Goal: Task Accomplishment & Management: Use online tool/utility

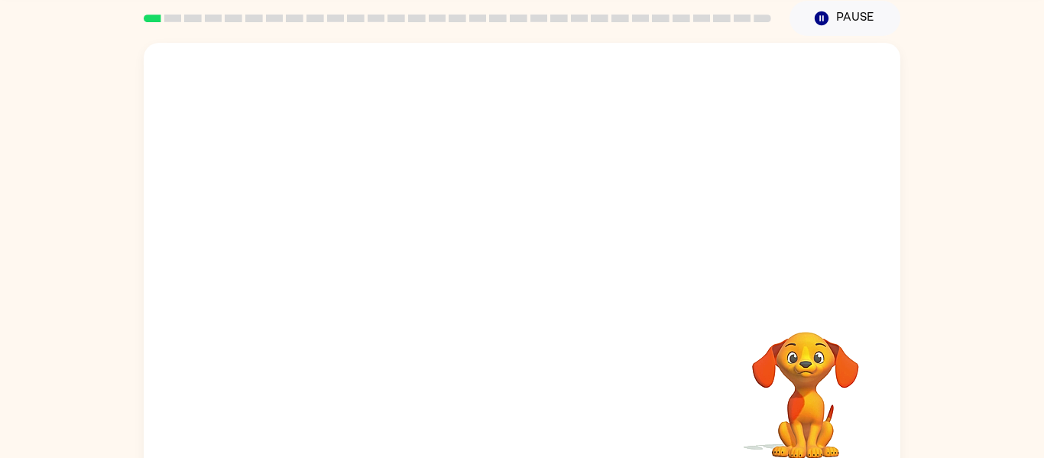
scroll to position [61, 0]
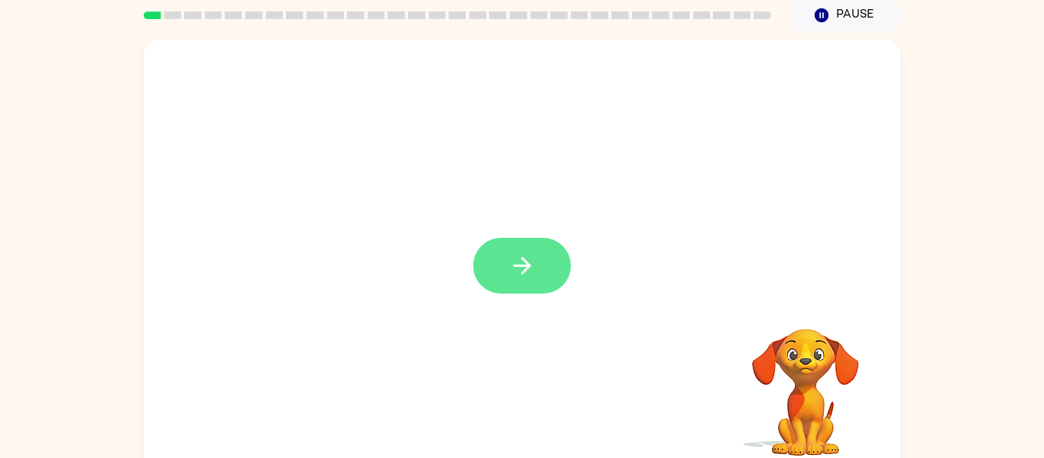
click at [517, 265] on icon "button" at bounding box center [522, 266] width 18 height 18
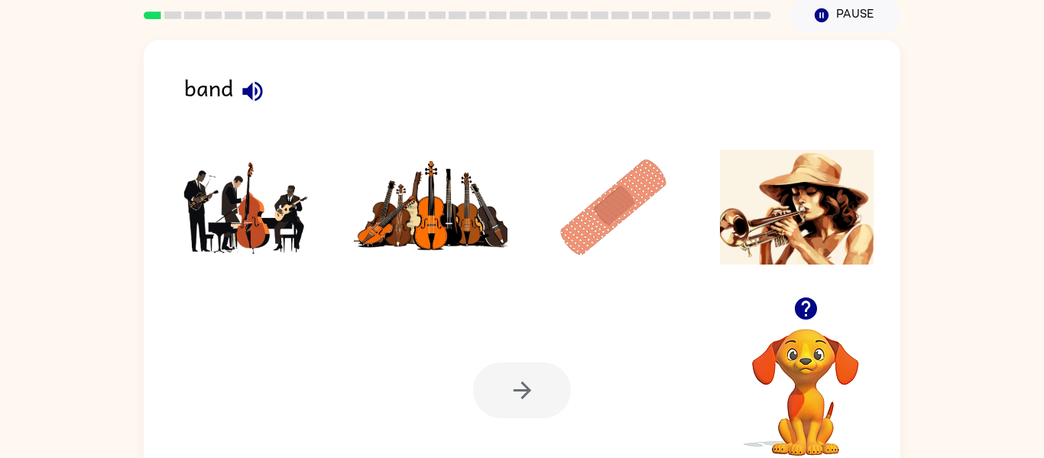
click at [255, 106] on button "button" at bounding box center [252, 91] width 39 height 39
click at [615, 214] on img at bounding box center [614, 207] width 154 height 115
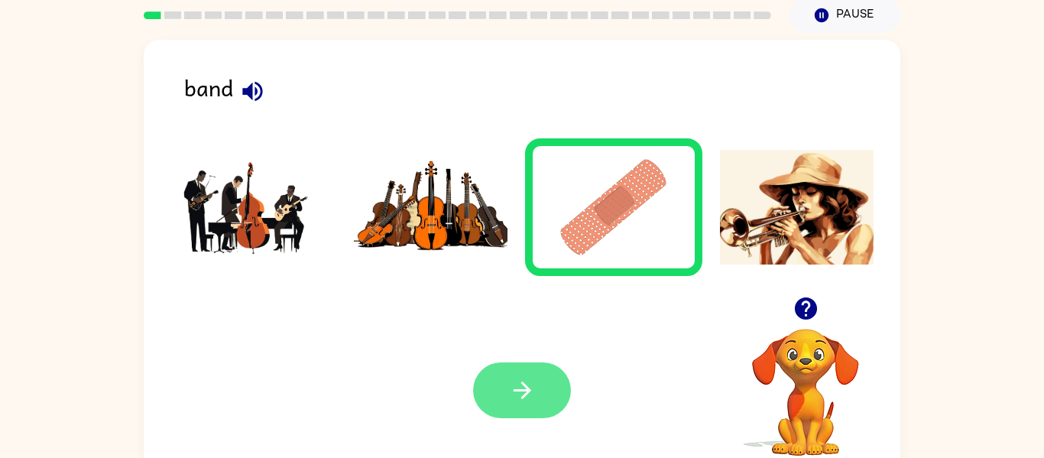
click at [534, 385] on icon "button" at bounding box center [522, 390] width 27 height 27
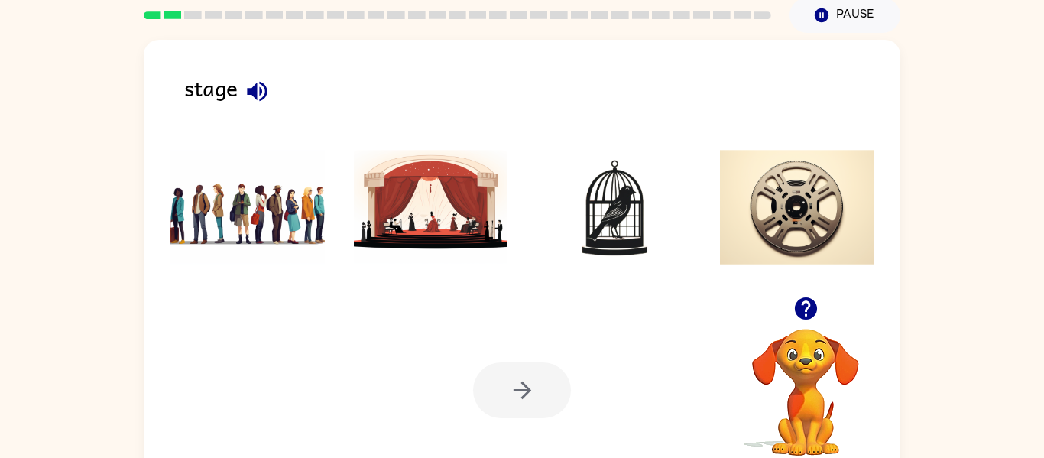
click at [269, 213] on img at bounding box center [247, 207] width 154 height 115
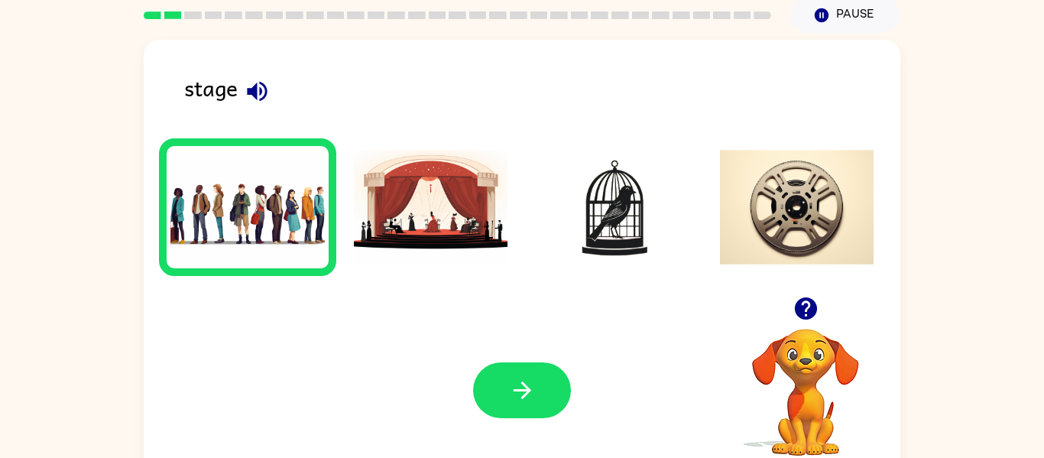
click at [226, 93] on div "stage" at bounding box center [542, 94] width 716 height 48
click at [258, 86] on icon "button" at bounding box center [257, 91] width 27 height 27
click at [637, 216] on img at bounding box center [614, 207] width 154 height 115
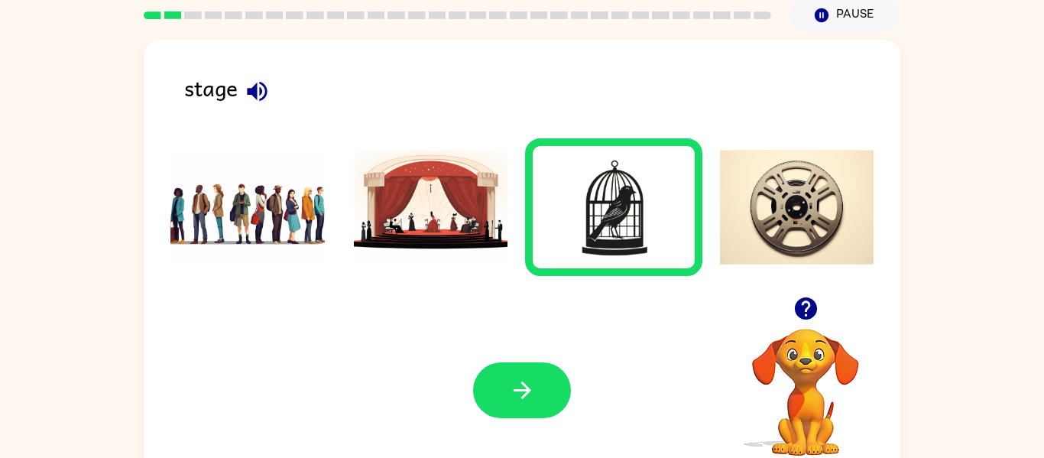
click at [436, 173] on img at bounding box center [431, 207] width 154 height 115
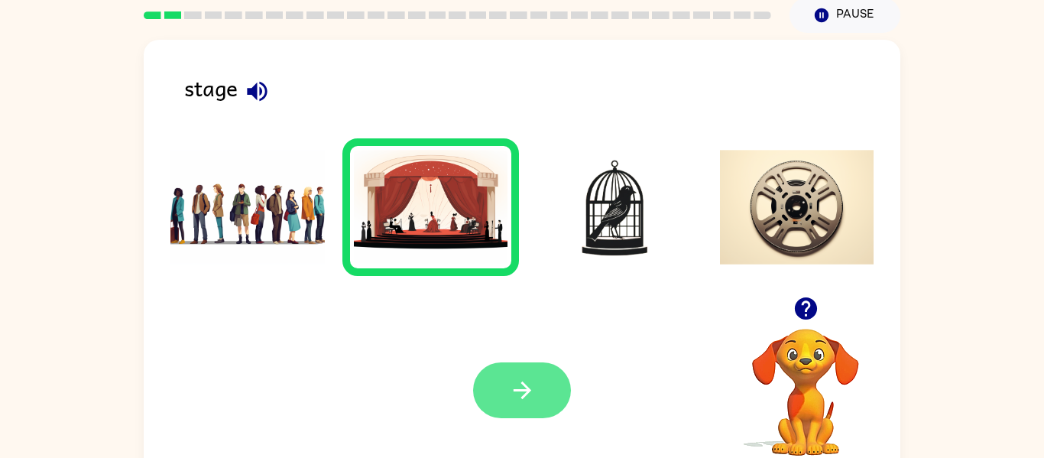
click at [550, 395] on button "button" at bounding box center [522, 390] width 98 height 56
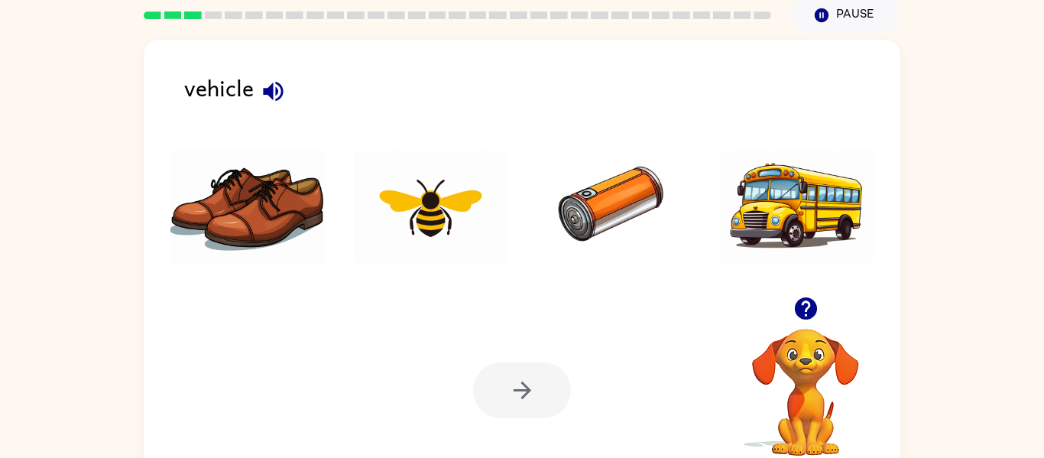
click at [806, 210] on img at bounding box center [797, 207] width 154 height 115
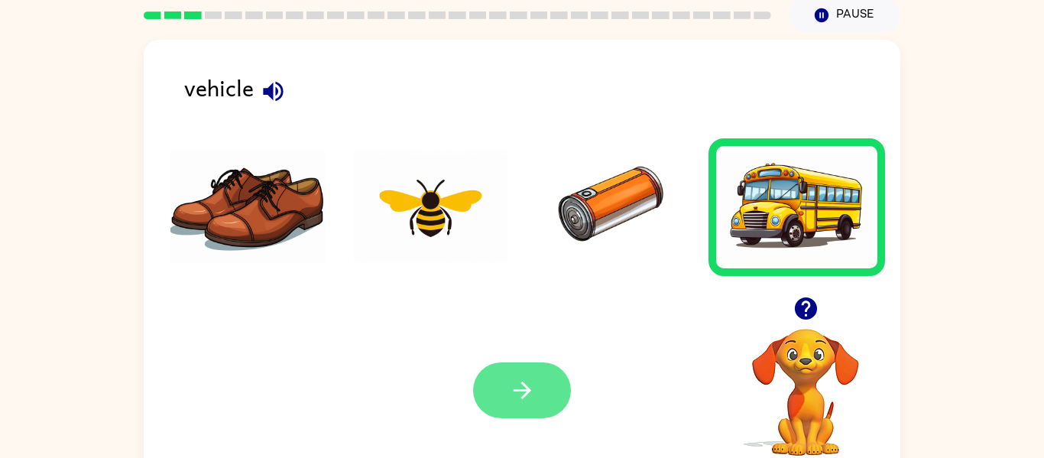
click at [547, 394] on button "button" at bounding box center [522, 390] width 98 height 56
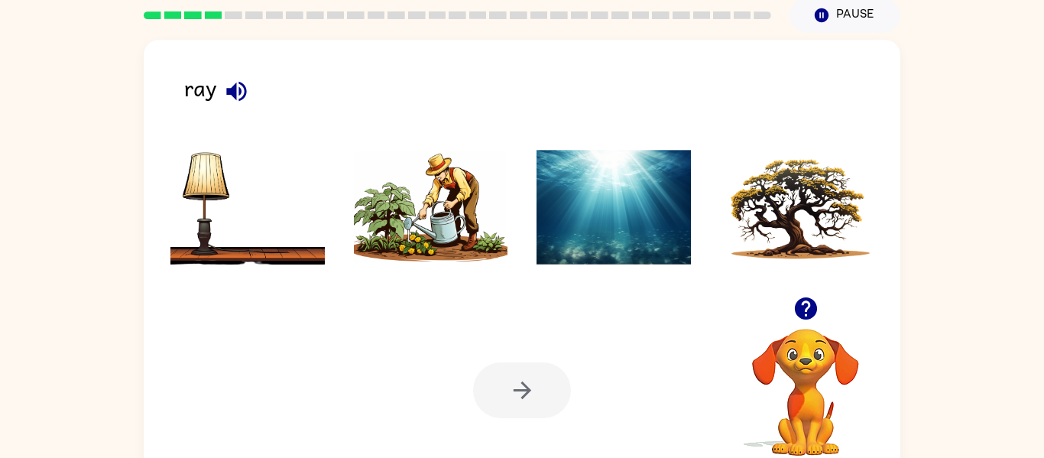
click at [248, 89] on icon "button" at bounding box center [236, 91] width 27 height 27
click at [584, 196] on img at bounding box center [614, 207] width 154 height 115
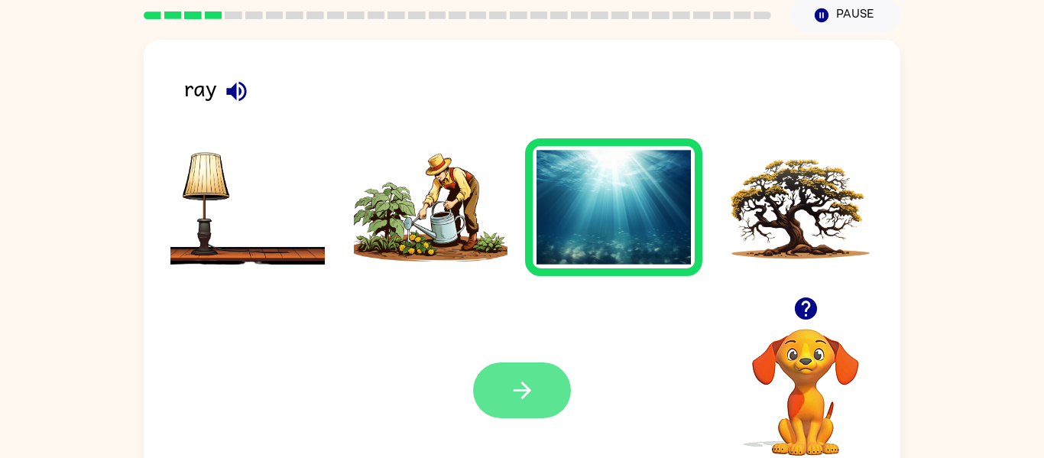
click at [531, 394] on icon "button" at bounding box center [522, 390] width 27 height 27
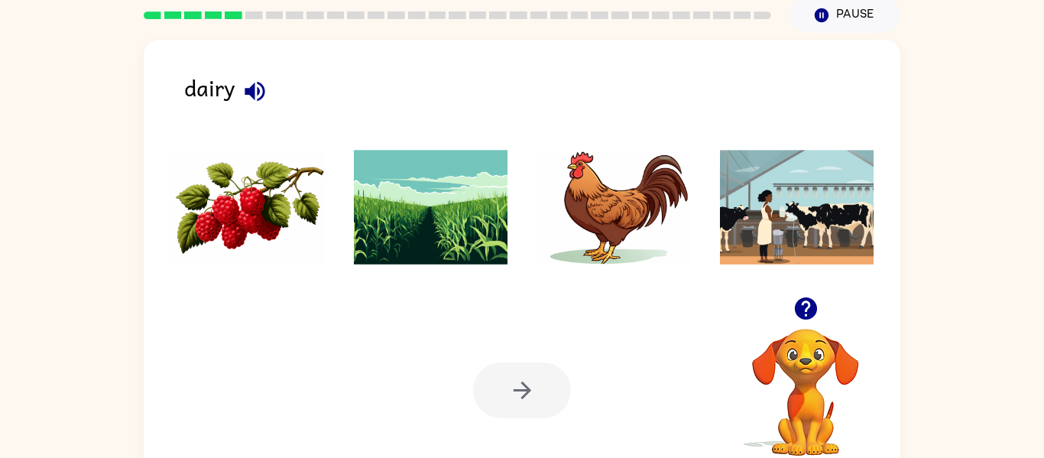
click at [236, 89] on button "button" at bounding box center [254, 91] width 39 height 39
click at [374, 232] on img at bounding box center [431, 207] width 154 height 115
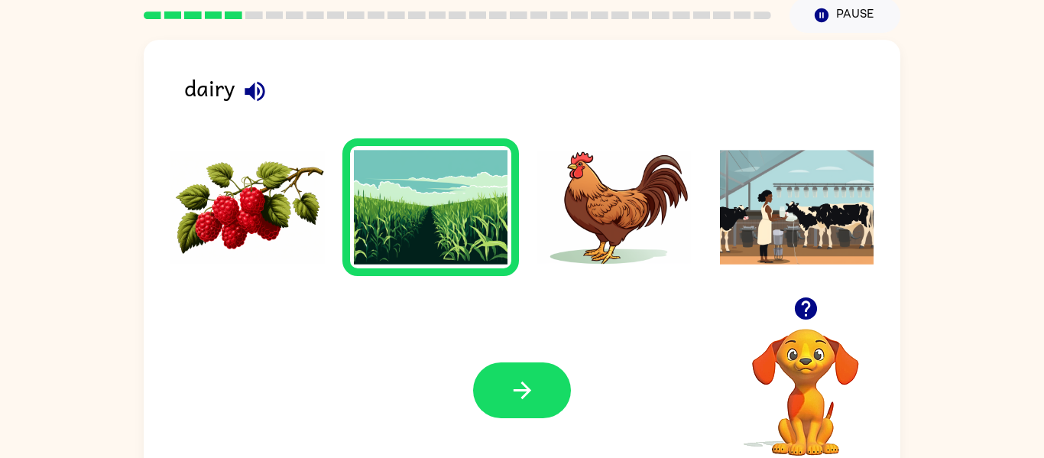
click at [632, 252] on img at bounding box center [614, 207] width 154 height 115
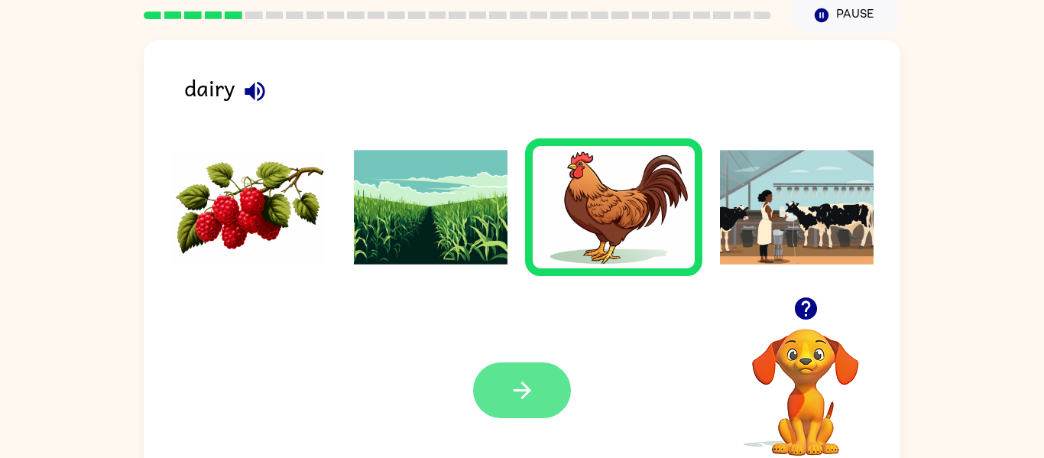
click at [514, 401] on icon "button" at bounding box center [522, 390] width 27 height 27
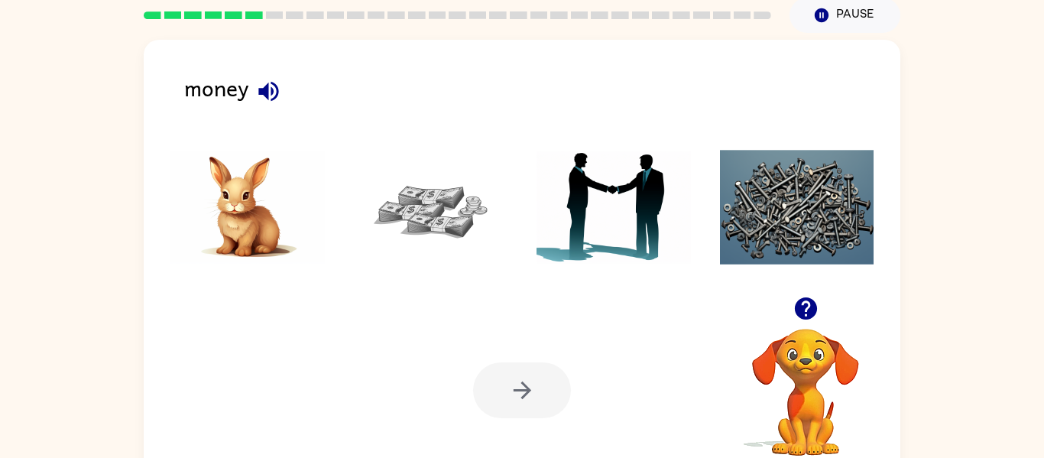
click at [206, 93] on div "money" at bounding box center [542, 94] width 716 height 48
click at [440, 214] on img at bounding box center [431, 207] width 154 height 115
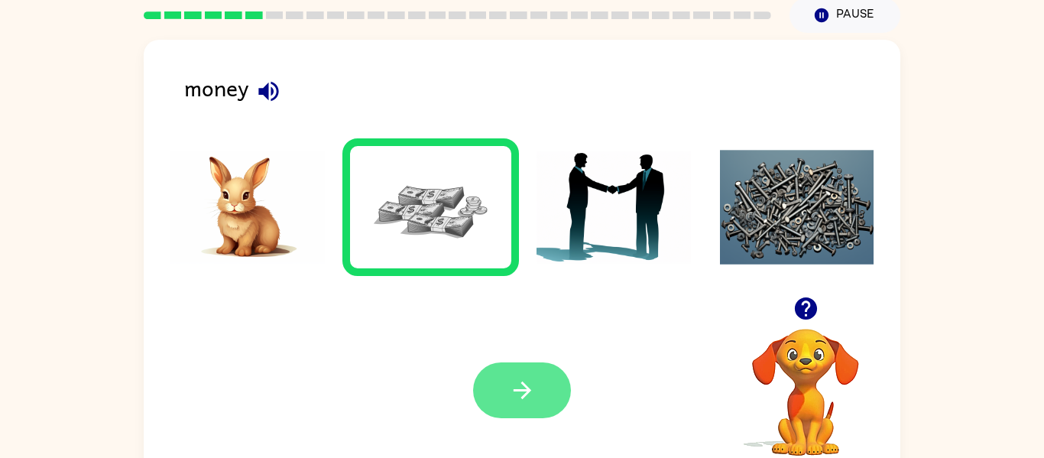
click at [502, 379] on button "button" at bounding box center [522, 390] width 98 height 56
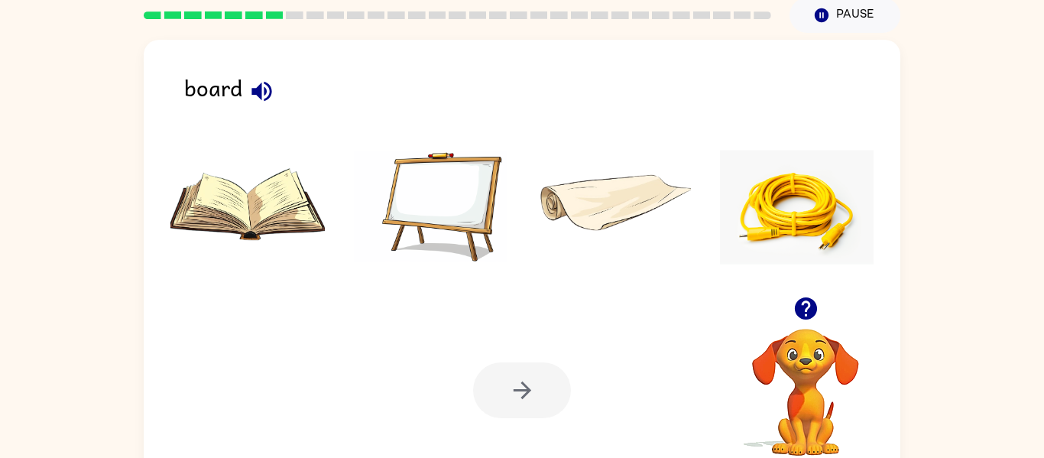
click at [263, 78] on icon "button" at bounding box center [261, 91] width 27 height 27
click at [252, 91] on icon "button" at bounding box center [262, 91] width 20 height 20
click at [432, 213] on img at bounding box center [431, 207] width 154 height 115
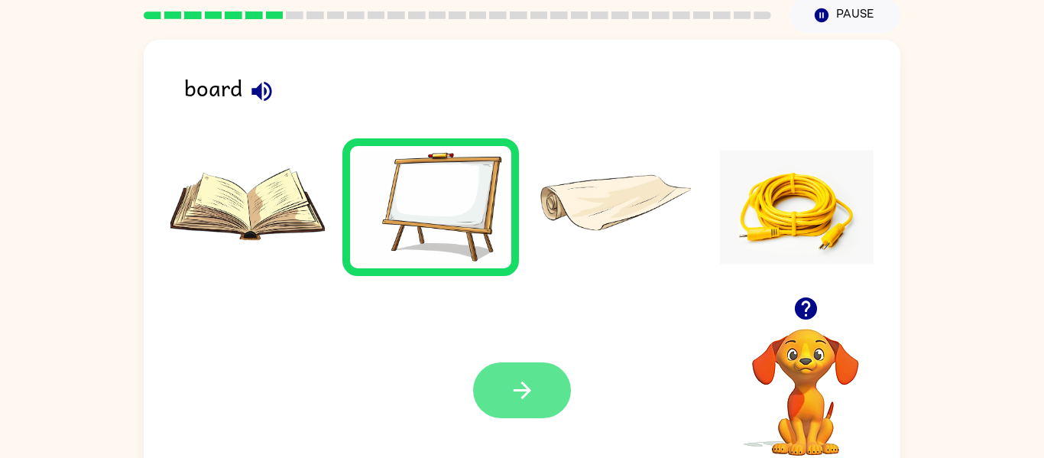
click at [538, 406] on button "button" at bounding box center [522, 390] width 98 height 56
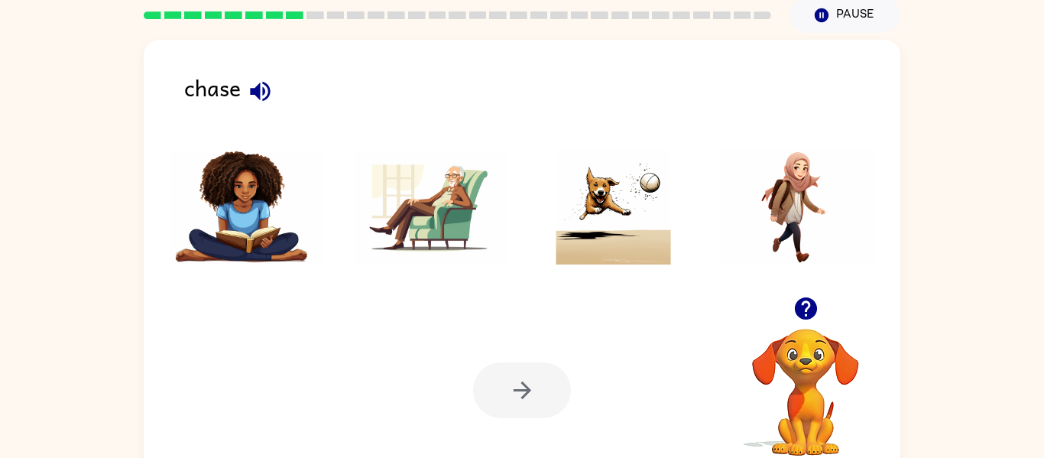
click at [262, 86] on icon "button" at bounding box center [260, 91] width 20 height 20
click at [605, 213] on img at bounding box center [614, 207] width 154 height 115
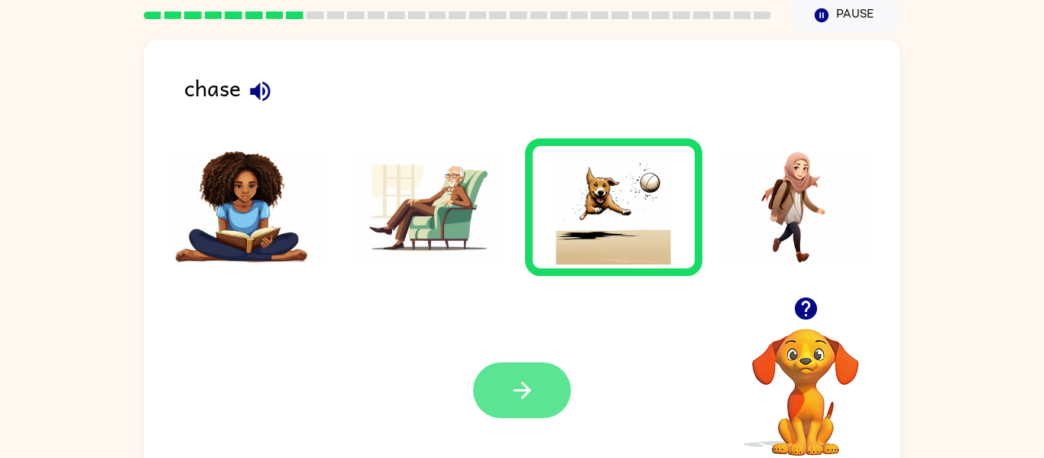
click at [520, 372] on button "button" at bounding box center [522, 390] width 98 height 56
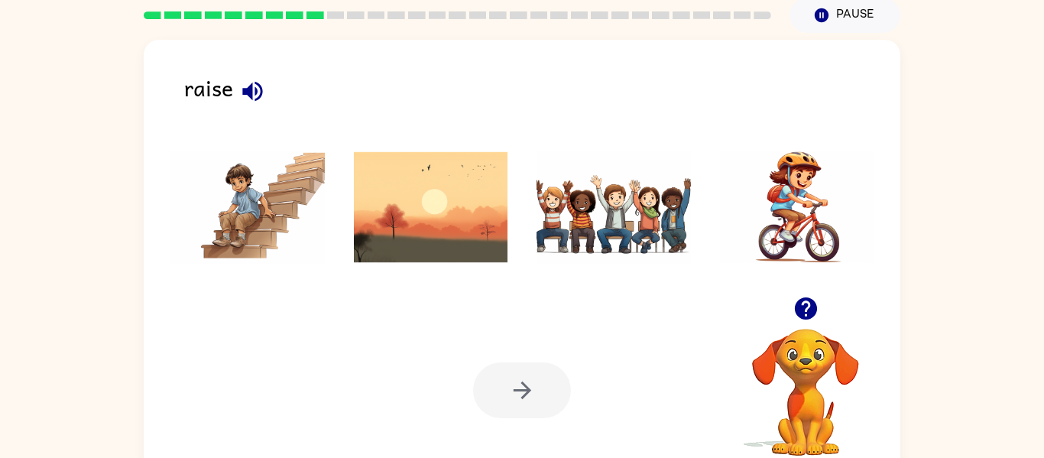
click at [243, 86] on icon "button" at bounding box center [252, 91] width 27 height 27
click at [435, 232] on img at bounding box center [431, 207] width 154 height 115
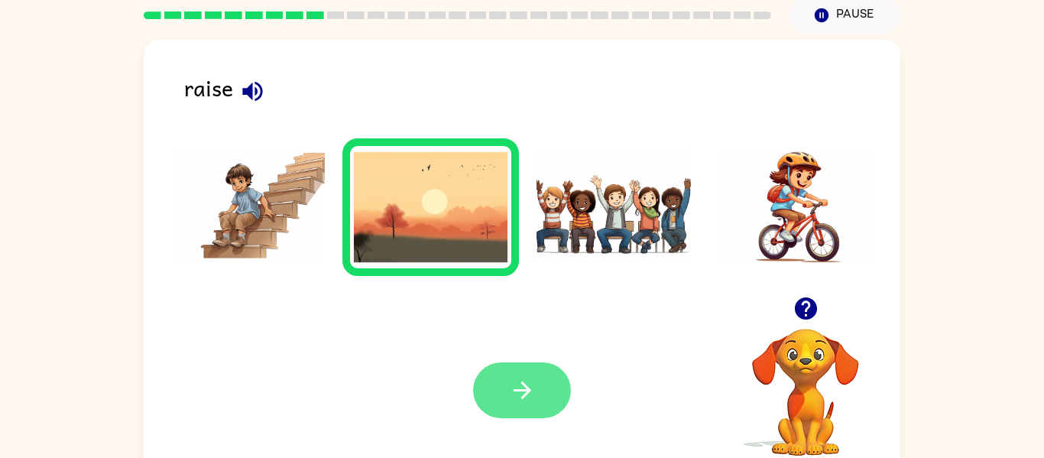
click at [521, 375] on button "button" at bounding box center [522, 390] width 98 height 56
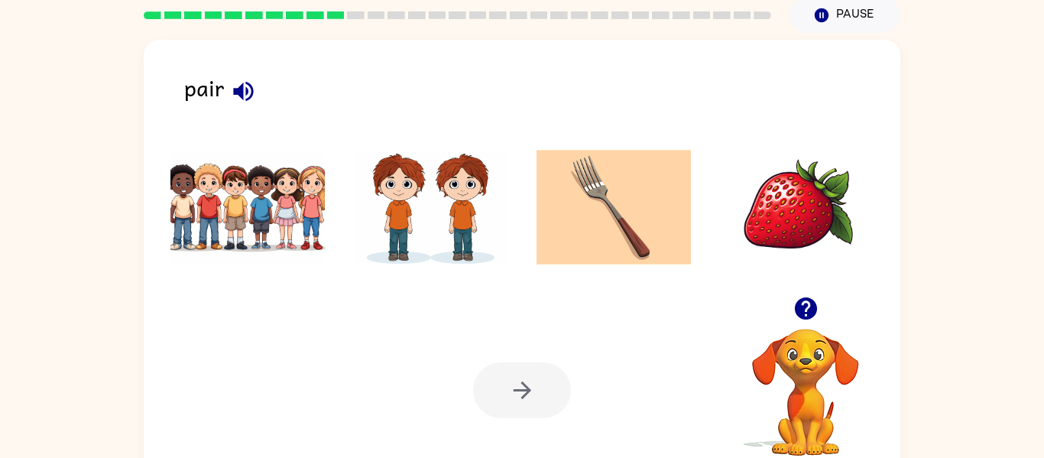
click at [245, 88] on icon "button" at bounding box center [243, 91] width 27 height 27
click at [830, 205] on img at bounding box center [797, 207] width 154 height 115
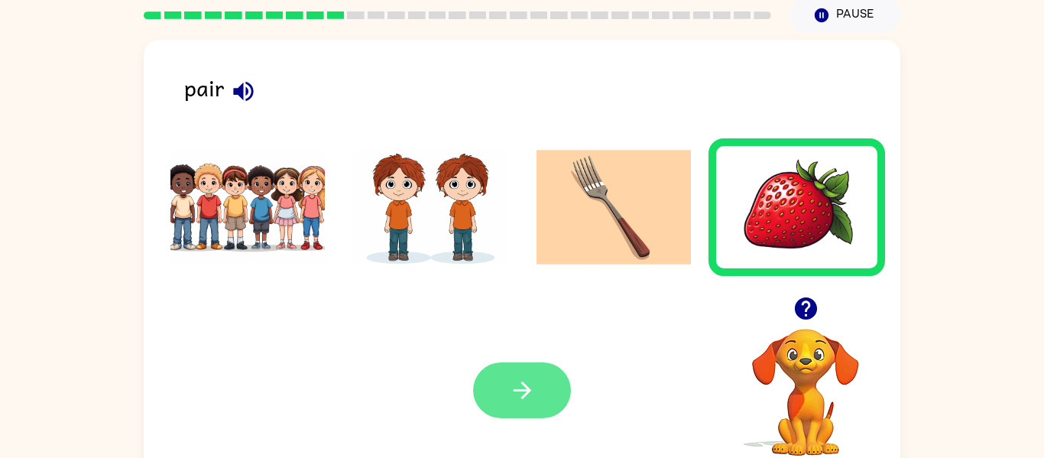
click at [520, 393] on icon "button" at bounding box center [522, 390] width 27 height 27
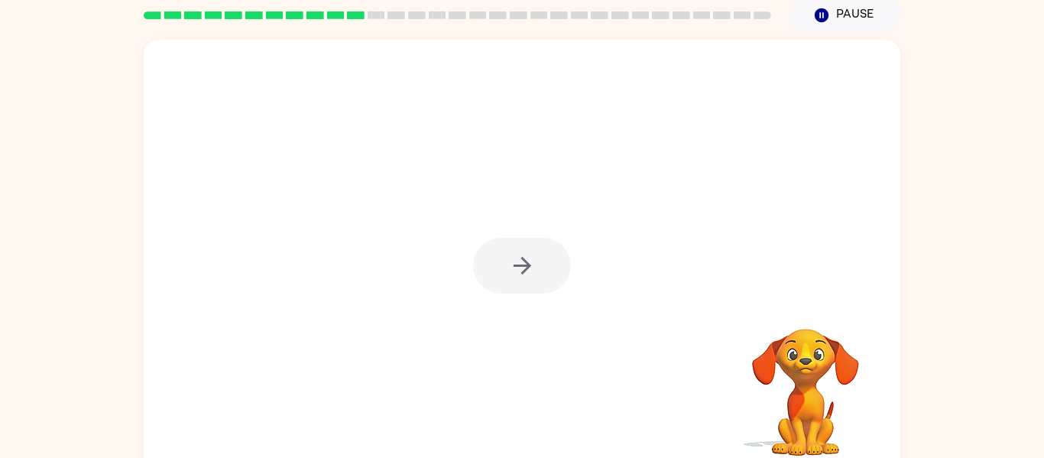
click at [519, 262] on div at bounding box center [522, 266] width 98 height 56
click at [519, 264] on icon "button" at bounding box center [522, 265] width 27 height 27
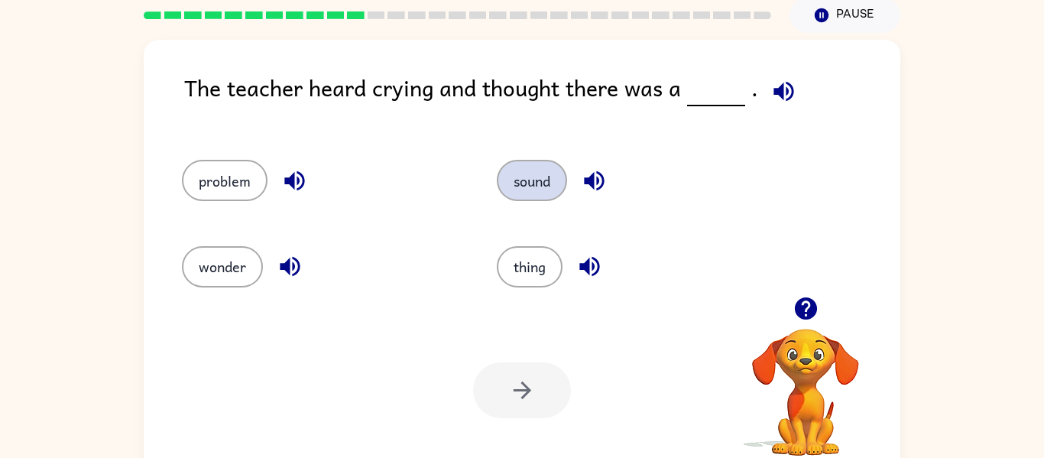
click at [550, 188] on button "sound" at bounding box center [532, 180] width 70 height 41
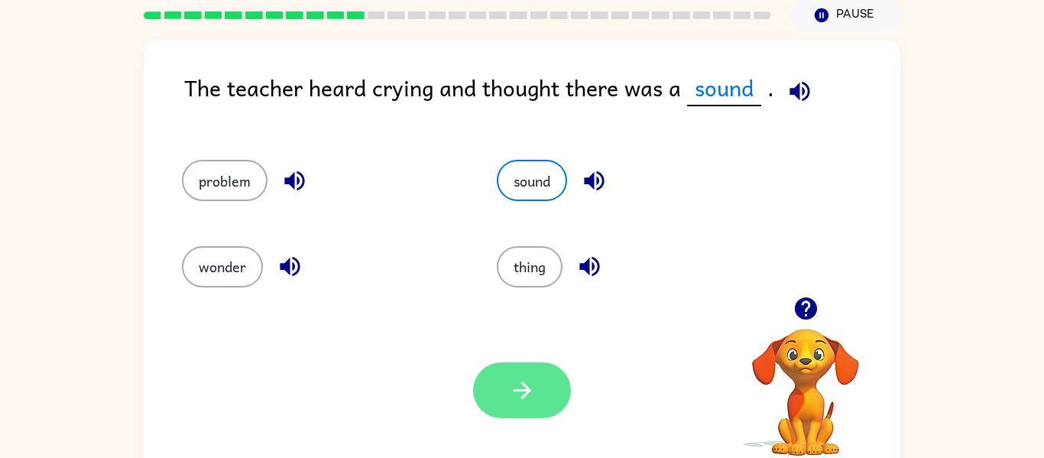
click at [548, 394] on button "button" at bounding box center [522, 390] width 98 height 56
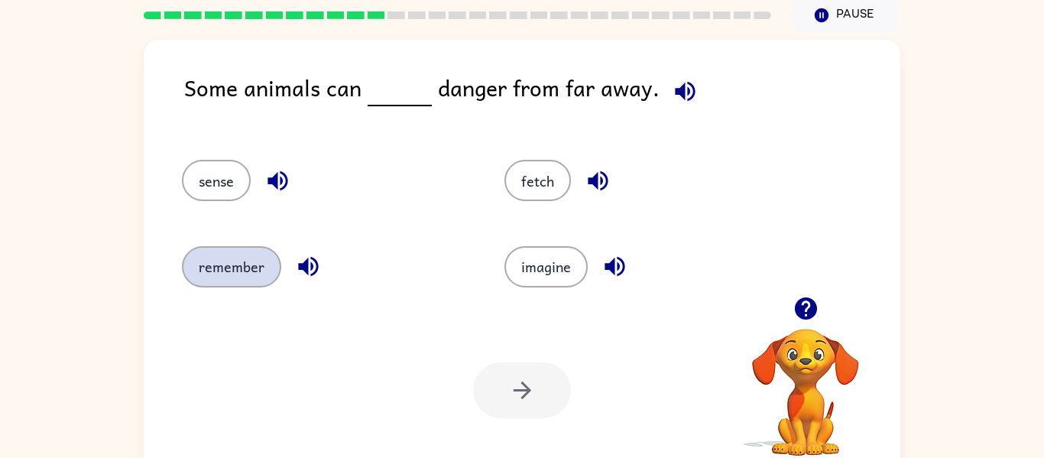
click at [262, 249] on button "remember" at bounding box center [231, 266] width 99 height 41
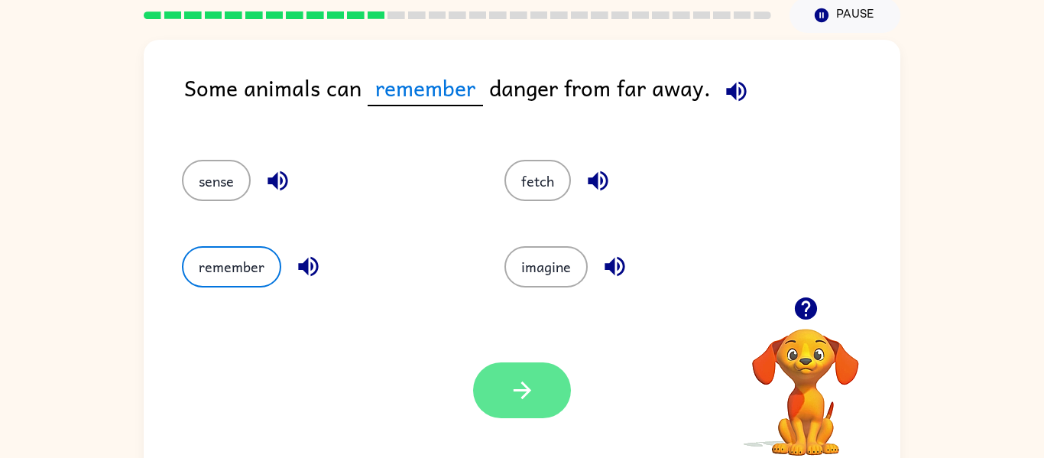
click at [534, 373] on button "button" at bounding box center [522, 390] width 98 height 56
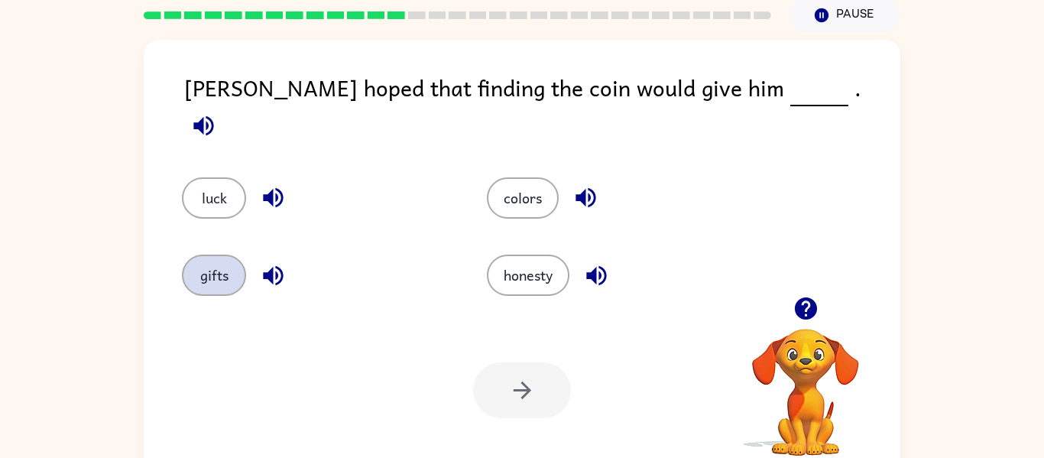
click at [228, 258] on button "gifts" at bounding box center [214, 275] width 64 height 41
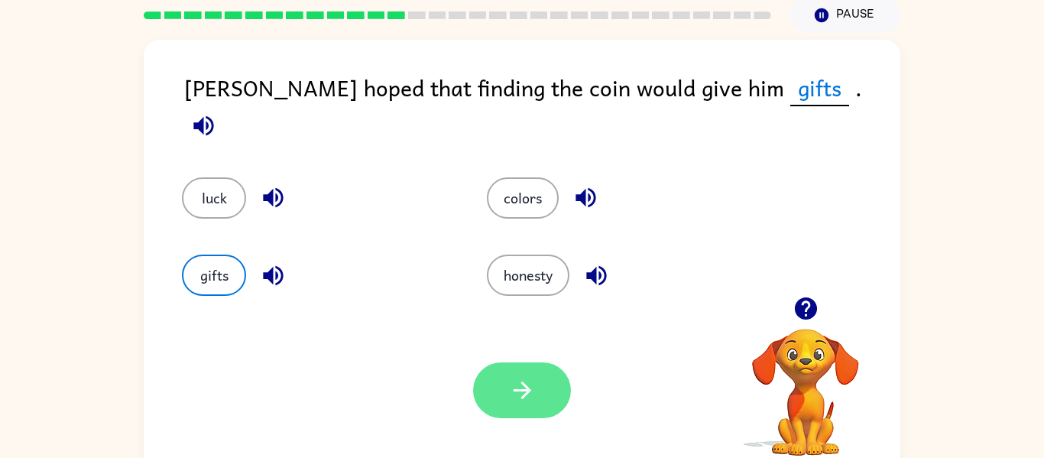
click at [521, 404] on button "button" at bounding box center [522, 390] width 98 height 56
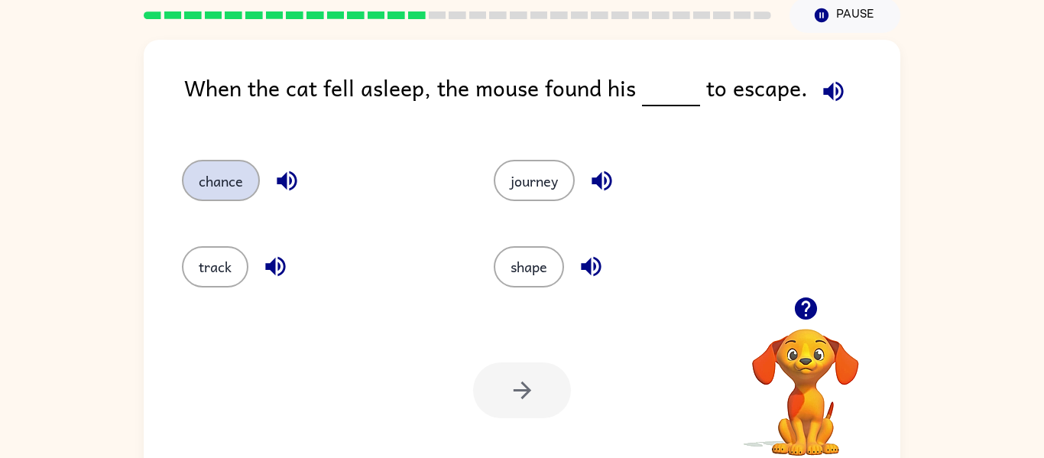
click at [232, 182] on button "chance" at bounding box center [221, 180] width 78 height 41
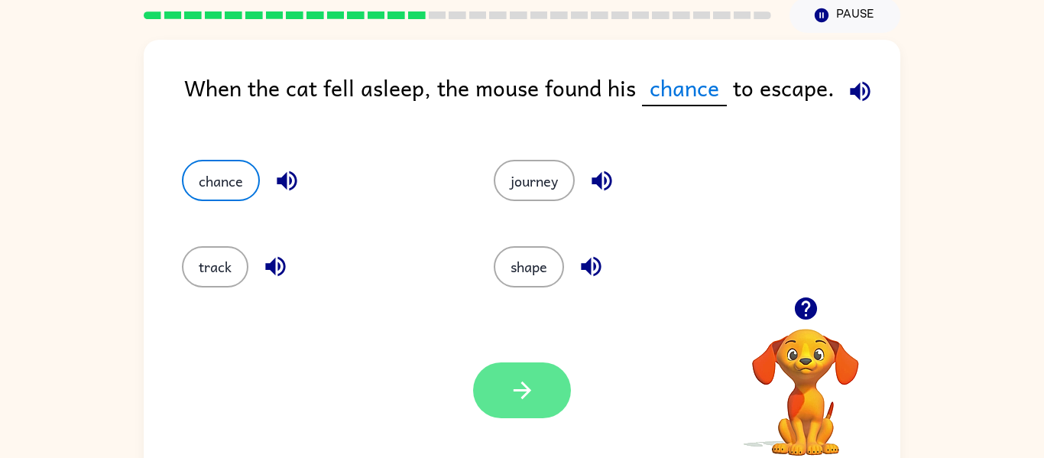
click at [524, 386] on icon "button" at bounding box center [522, 390] width 18 height 18
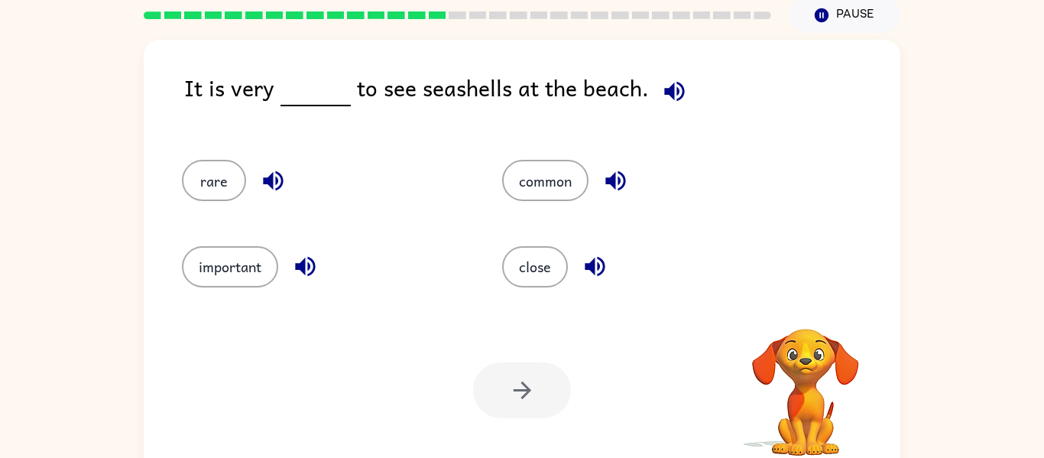
click at [524, 386] on div at bounding box center [522, 390] width 98 height 56
click at [810, 317] on icon "button" at bounding box center [805, 308] width 22 height 22
click at [534, 182] on button "common" at bounding box center [545, 180] width 86 height 41
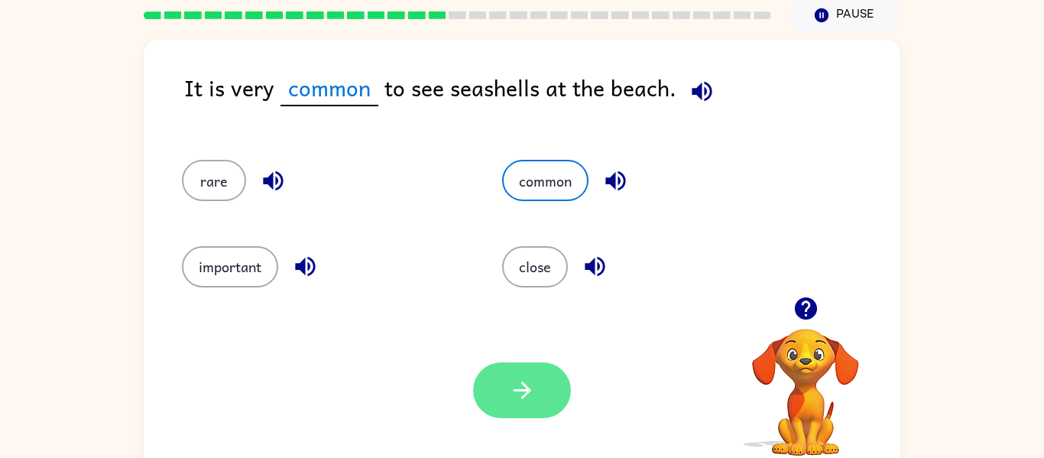
click at [535, 379] on button "button" at bounding box center [522, 390] width 98 height 56
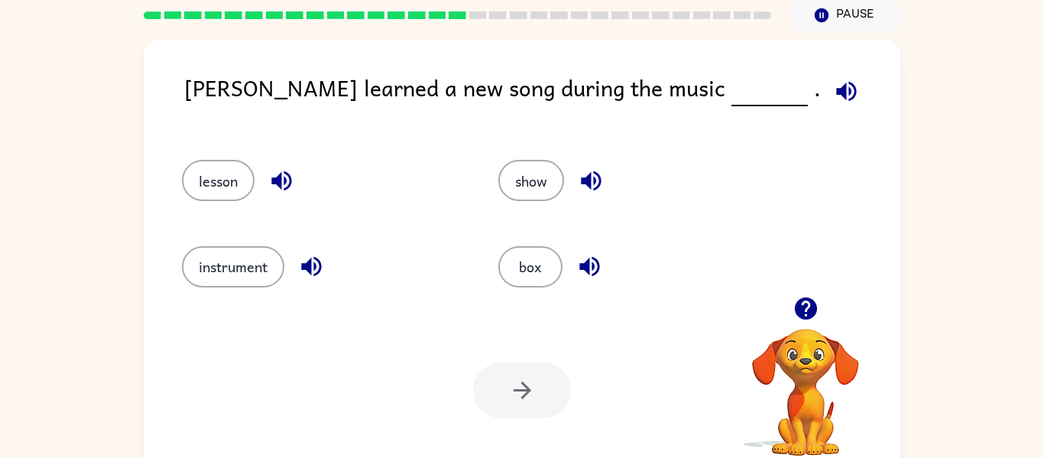
click at [206, 157] on div "lesson" at bounding box center [311, 174] width 317 height 86
click at [214, 164] on button "lesson" at bounding box center [218, 180] width 73 height 41
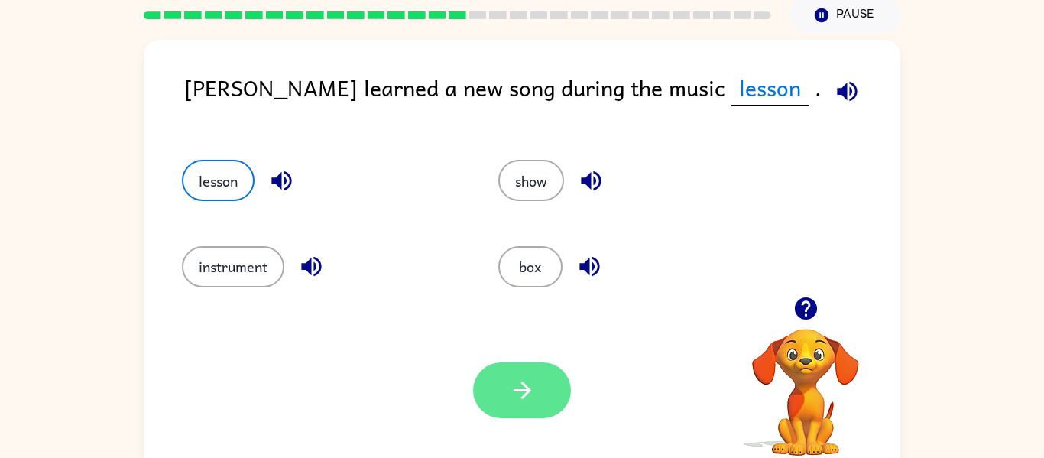
click at [536, 387] on button "button" at bounding box center [522, 390] width 98 height 56
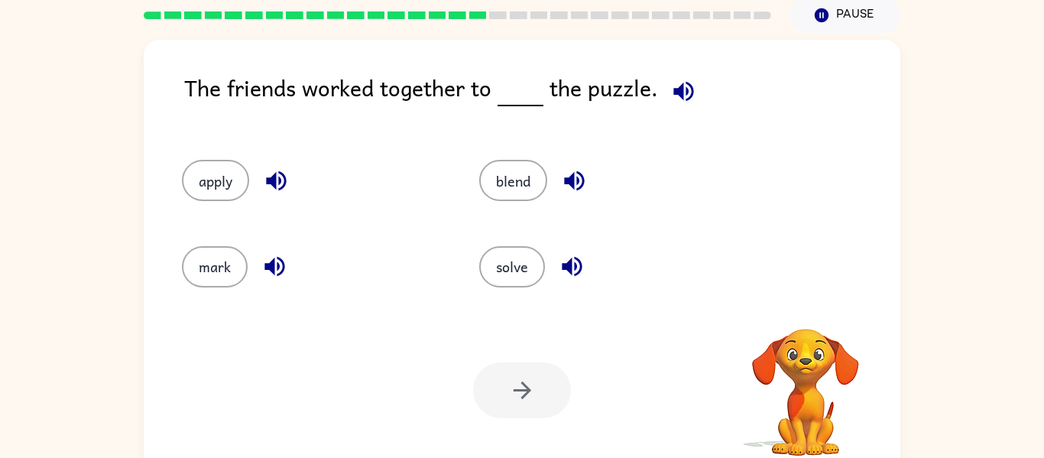
click at [670, 89] on icon "button" at bounding box center [683, 91] width 27 height 27
click at [683, 85] on icon "button" at bounding box center [683, 91] width 27 height 27
click at [502, 180] on button "blend" at bounding box center [513, 180] width 68 height 41
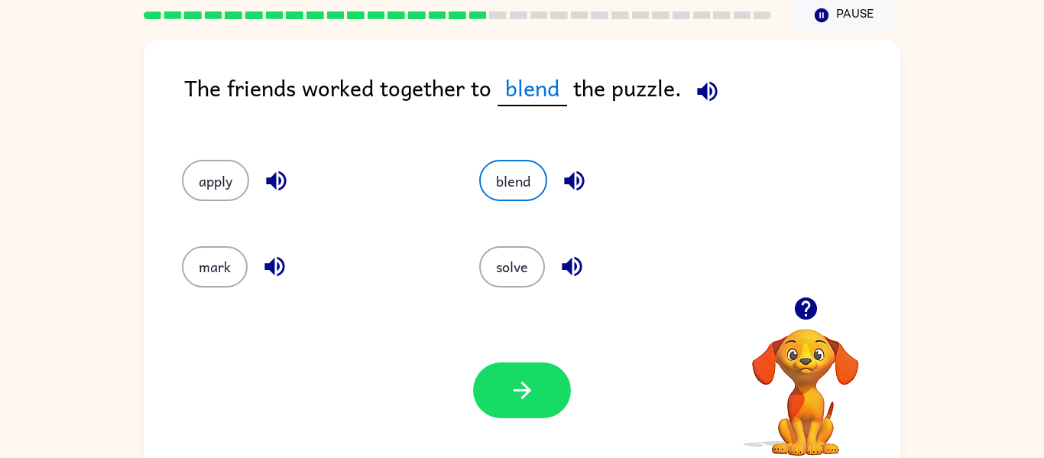
click at [704, 86] on icon "button" at bounding box center [707, 91] width 20 height 20
click at [502, 417] on button "button" at bounding box center [522, 390] width 98 height 56
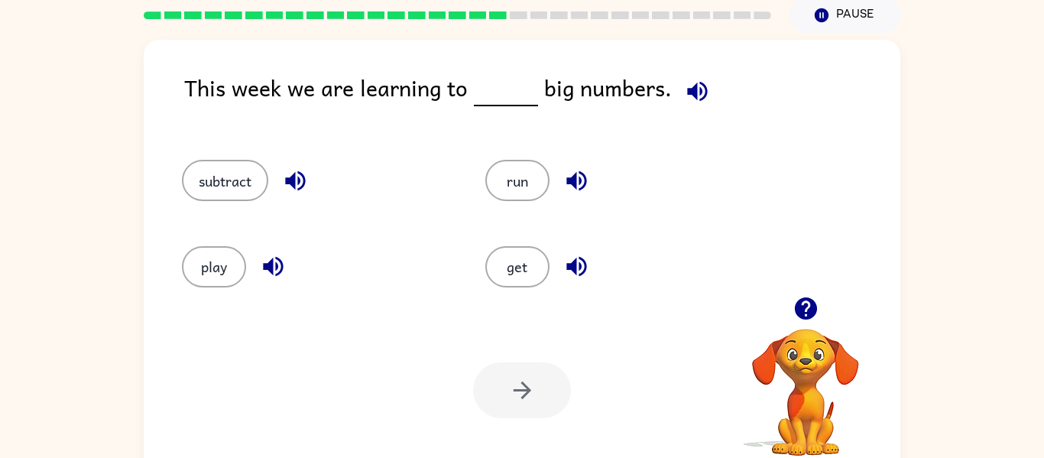
click at [687, 89] on icon "button" at bounding box center [697, 91] width 20 height 20
click at [218, 191] on button "subtract" at bounding box center [225, 180] width 86 height 41
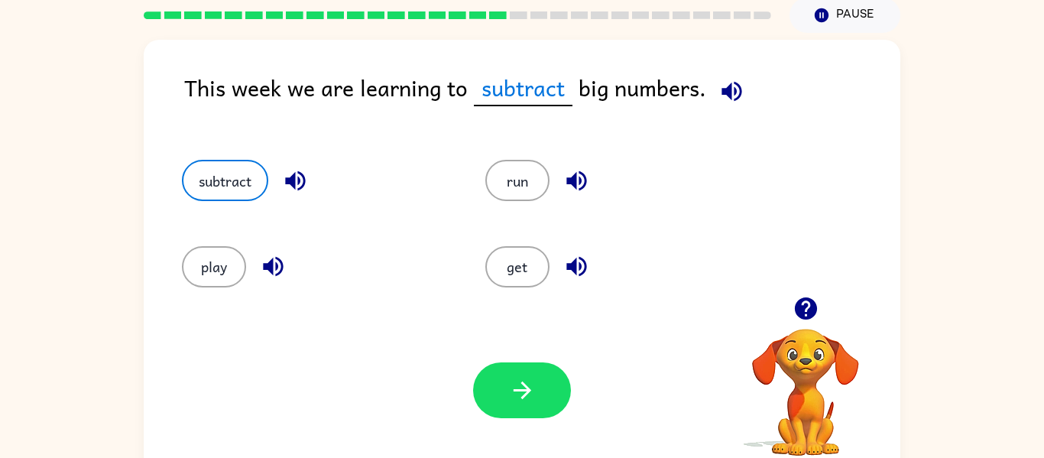
click at [725, 96] on icon "button" at bounding box center [732, 91] width 27 height 27
click at [722, 101] on icon "button" at bounding box center [732, 91] width 27 height 27
click at [538, 384] on button "button" at bounding box center [522, 390] width 98 height 56
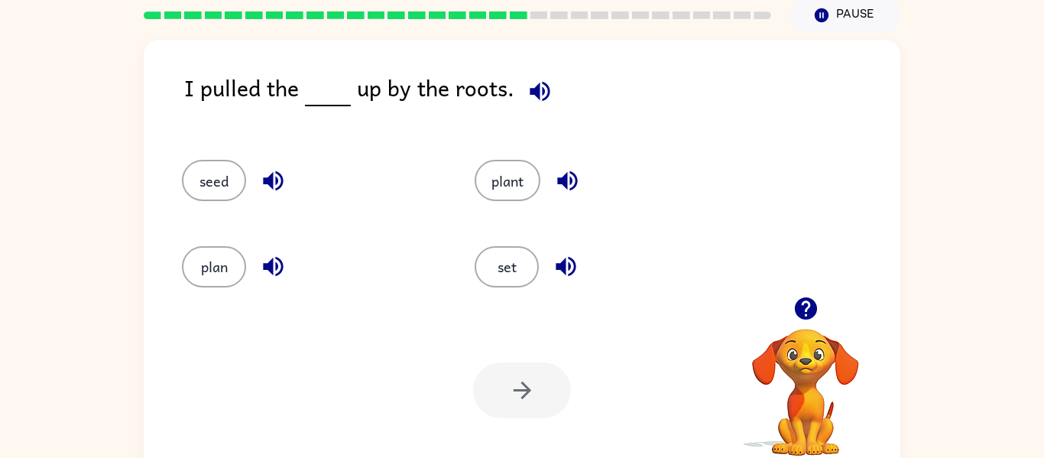
click at [537, 95] on icon "button" at bounding box center [540, 91] width 27 height 27
click at [221, 191] on button "seed" at bounding box center [214, 180] width 64 height 41
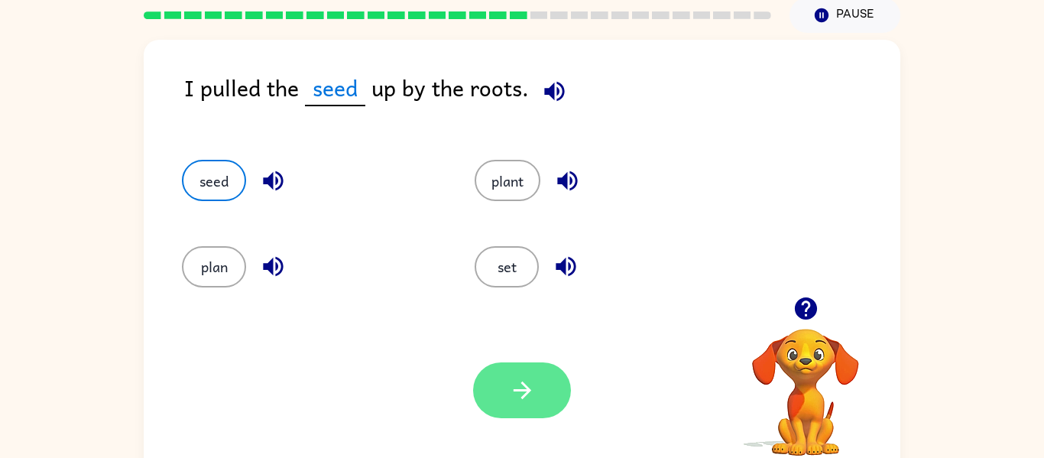
click at [510, 378] on icon "button" at bounding box center [522, 390] width 27 height 27
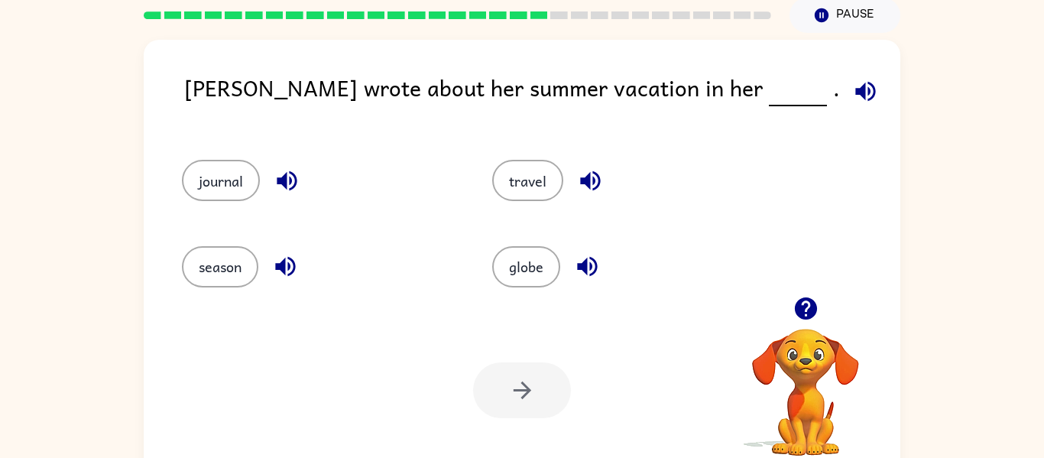
click at [852, 83] on icon "button" at bounding box center [865, 91] width 27 height 27
click at [214, 199] on button "journal" at bounding box center [221, 180] width 78 height 41
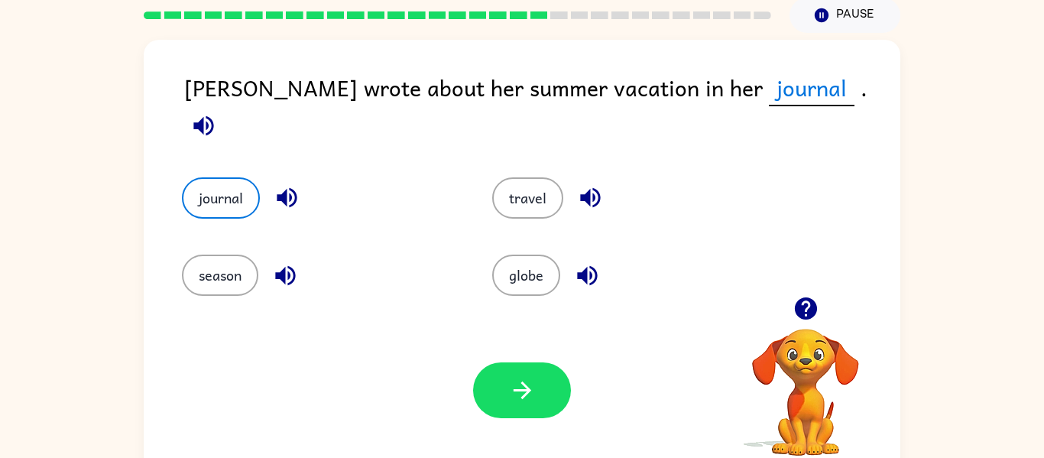
click at [213, 115] on icon "button" at bounding box center [203, 125] width 20 height 20
click at [534, 390] on icon "button" at bounding box center [522, 390] width 27 height 27
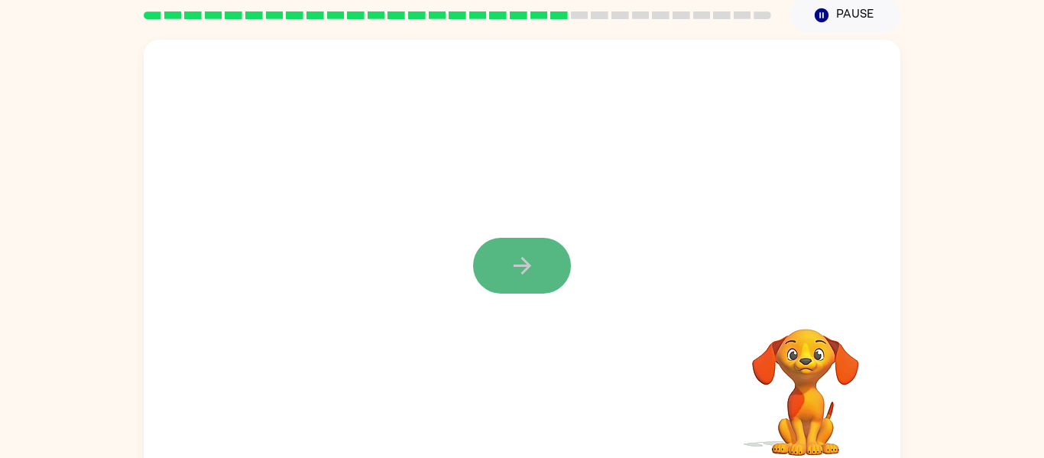
click at [538, 247] on button "button" at bounding box center [522, 266] width 98 height 56
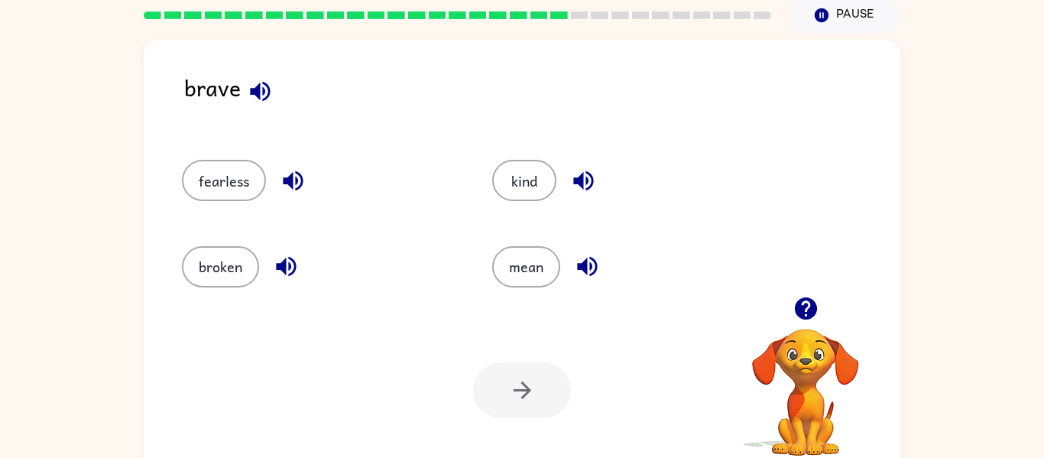
click at [251, 93] on icon "button" at bounding box center [260, 91] width 20 height 20
click at [541, 188] on button "kind" at bounding box center [524, 180] width 64 height 41
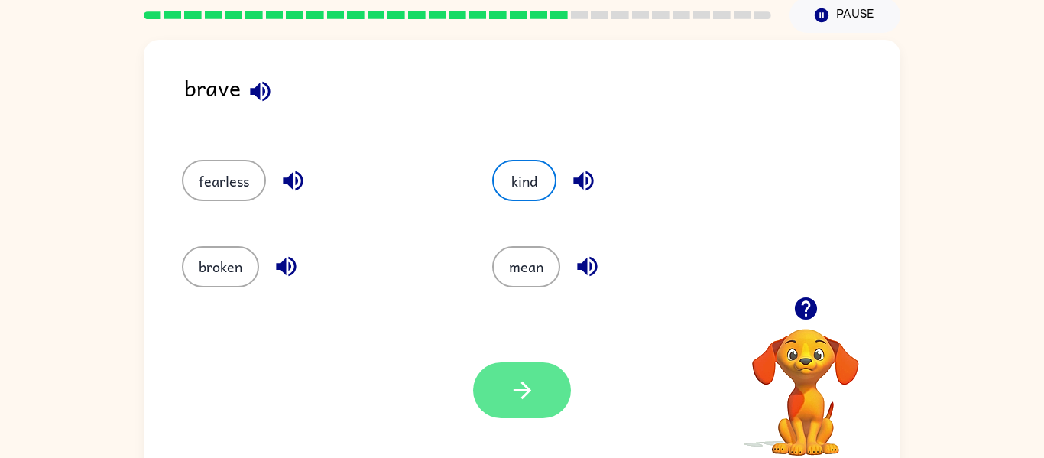
click at [534, 392] on icon "button" at bounding box center [522, 390] width 27 height 27
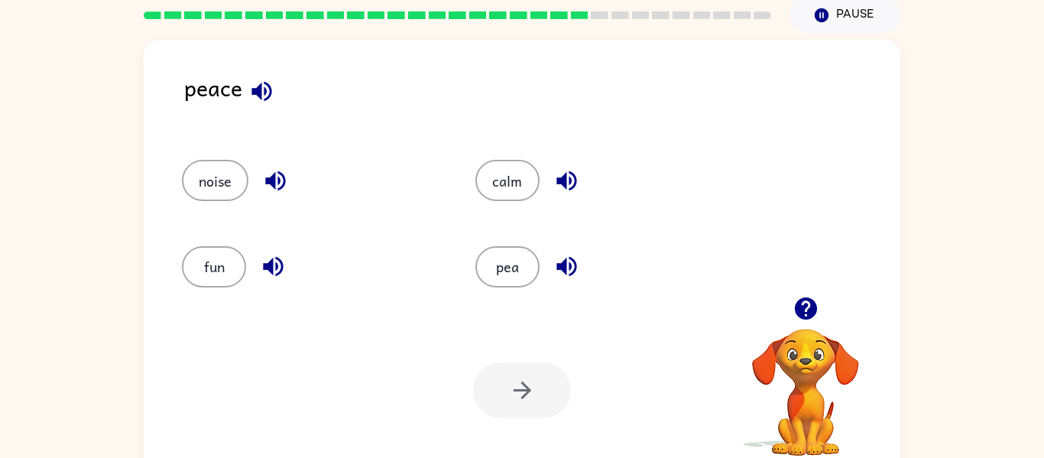
click at [261, 78] on icon "button" at bounding box center [261, 91] width 27 height 27
click at [522, 267] on button "pea" at bounding box center [508, 266] width 64 height 41
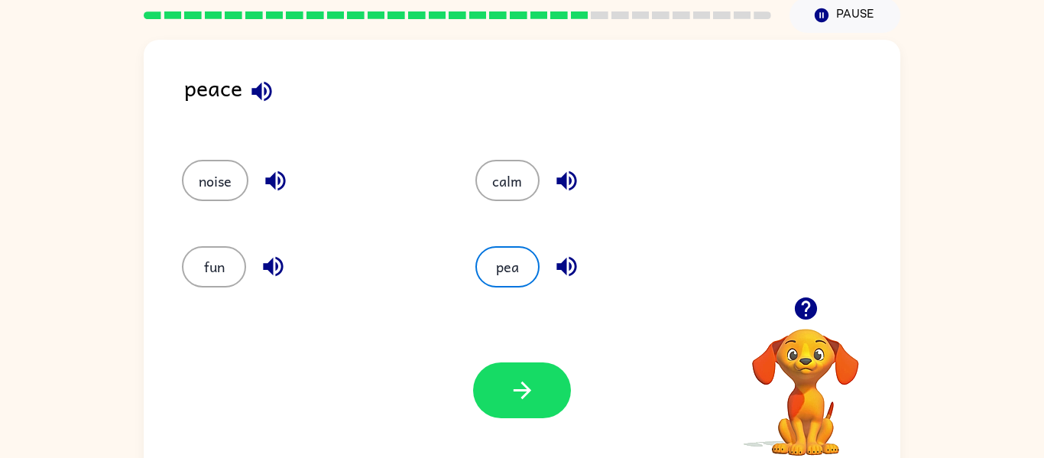
click at [573, 260] on icon "button" at bounding box center [567, 267] width 20 height 20
click at [559, 165] on button "button" at bounding box center [566, 180] width 39 height 39
click at [284, 185] on icon "button" at bounding box center [275, 181] width 20 height 20
click at [275, 274] on icon "button" at bounding box center [273, 266] width 27 height 27
click at [204, 258] on button "fun" at bounding box center [214, 266] width 64 height 41
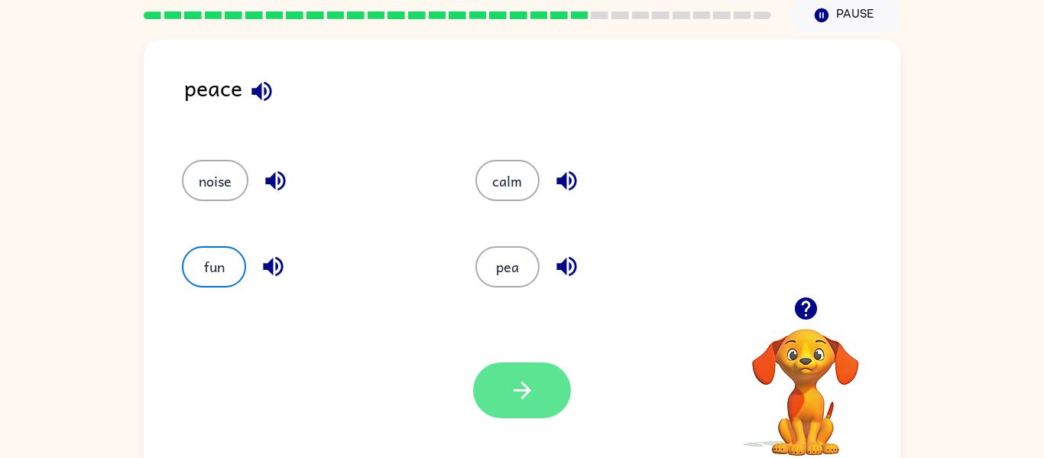
click at [503, 379] on button "button" at bounding box center [522, 390] width 98 height 56
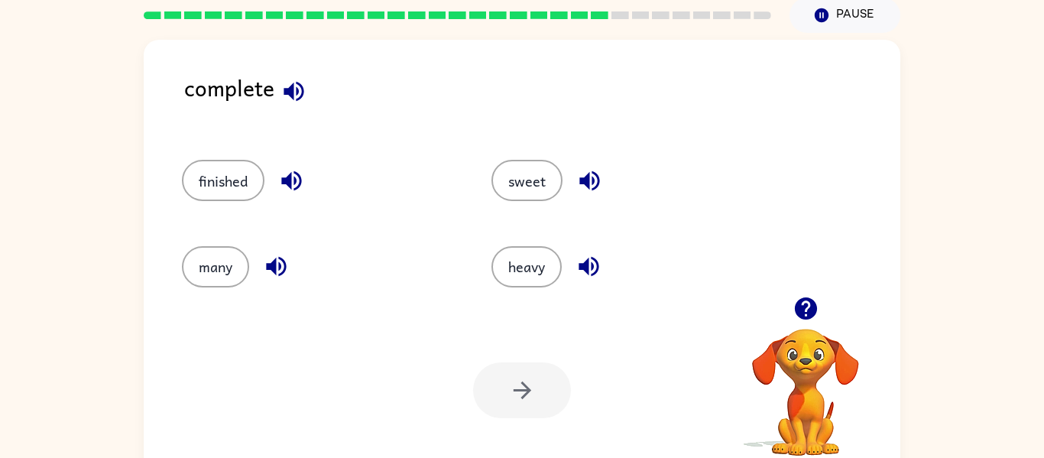
click at [291, 85] on icon "button" at bounding box center [294, 91] width 20 height 20
click at [243, 169] on button "finished" at bounding box center [223, 180] width 83 height 41
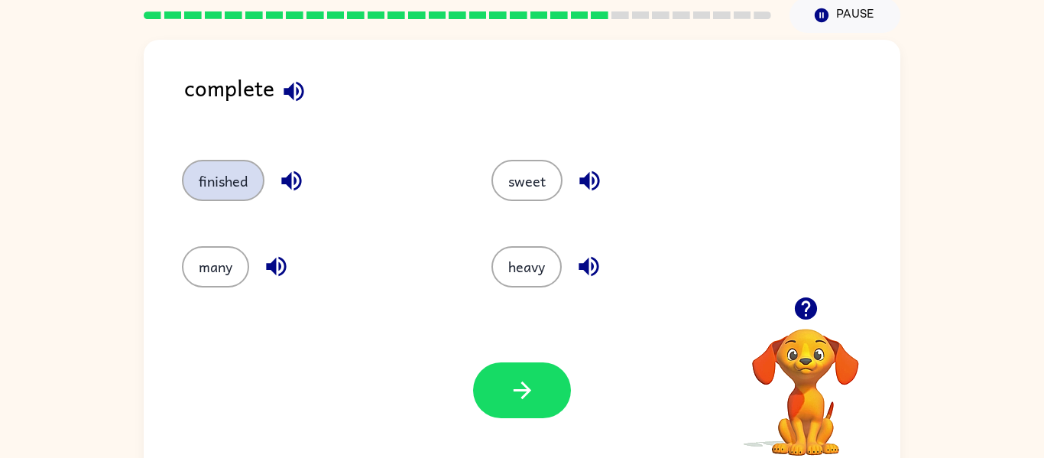
click at [243, 169] on button "finished" at bounding box center [223, 180] width 83 height 41
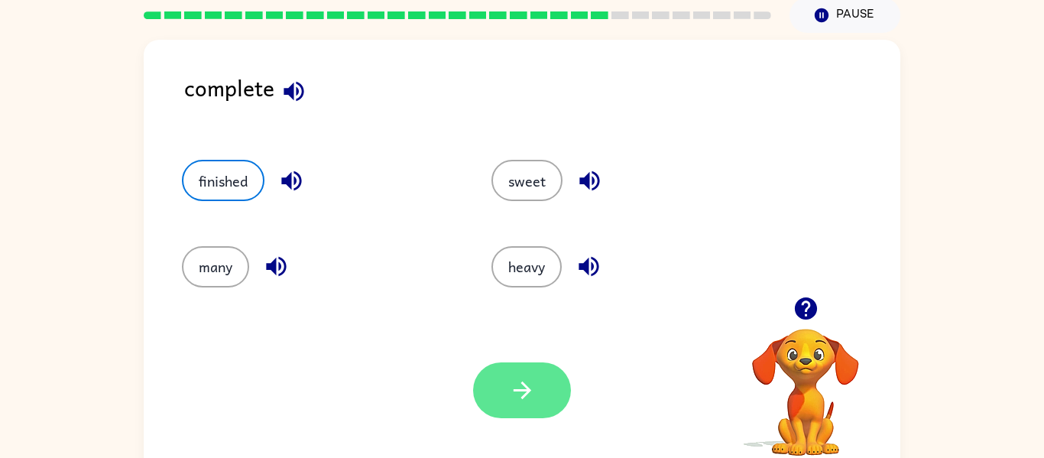
click at [511, 377] on icon "button" at bounding box center [522, 390] width 27 height 27
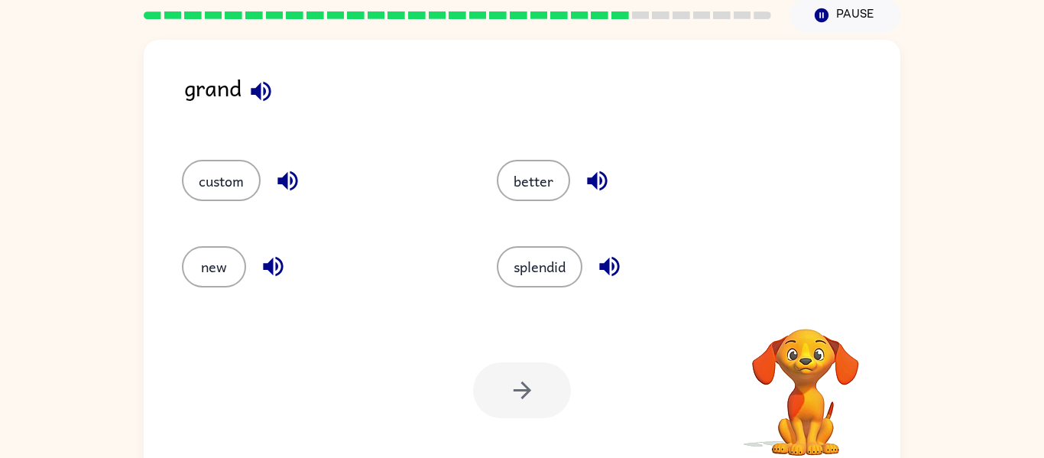
click at [256, 89] on icon "button" at bounding box center [261, 91] width 20 height 20
click at [256, 90] on icon "button" at bounding box center [261, 91] width 20 height 20
click at [207, 281] on button "new" at bounding box center [214, 266] width 64 height 41
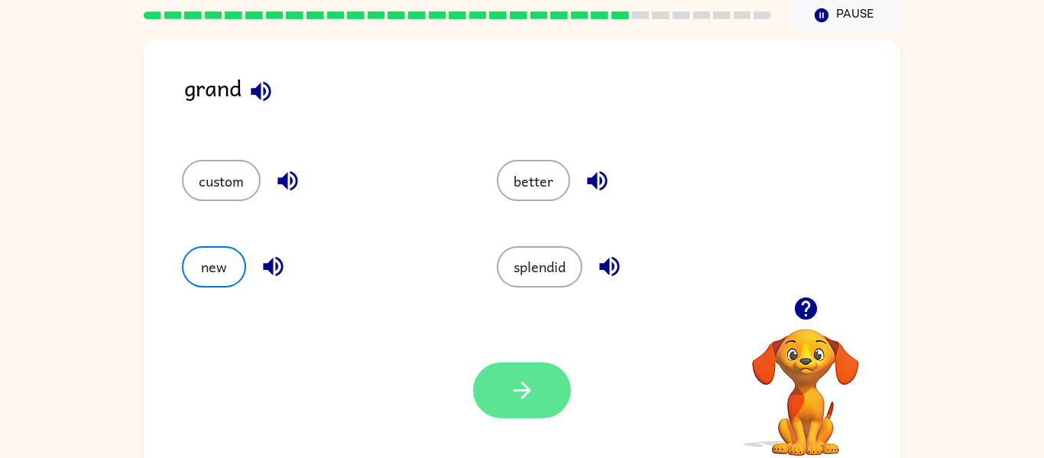
click at [495, 371] on button "button" at bounding box center [522, 390] width 98 height 56
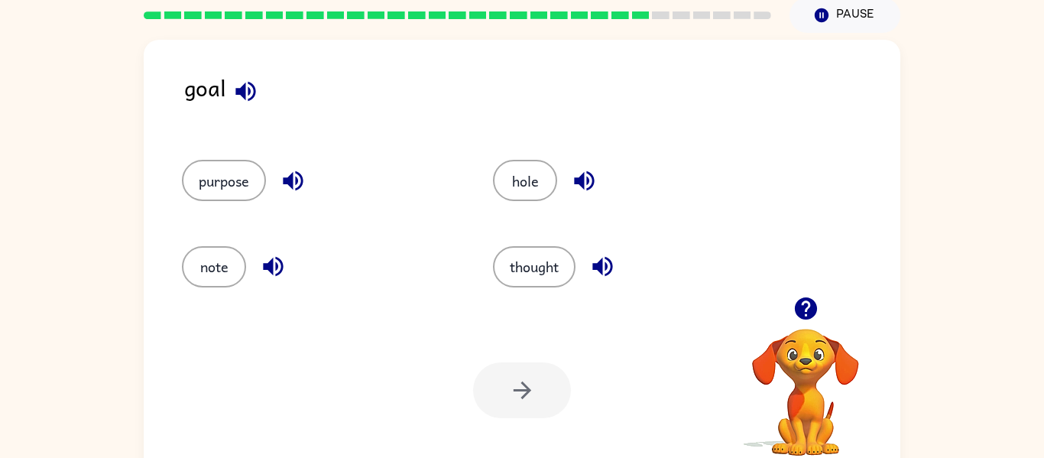
click at [526, 388] on div at bounding box center [522, 390] width 98 height 56
click at [796, 313] on icon "button" at bounding box center [805, 308] width 22 height 22
click at [240, 93] on icon "button" at bounding box center [245, 91] width 20 height 20
click at [518, 167] on button "hole" at bounding box center [525, 180] width 64 height 41
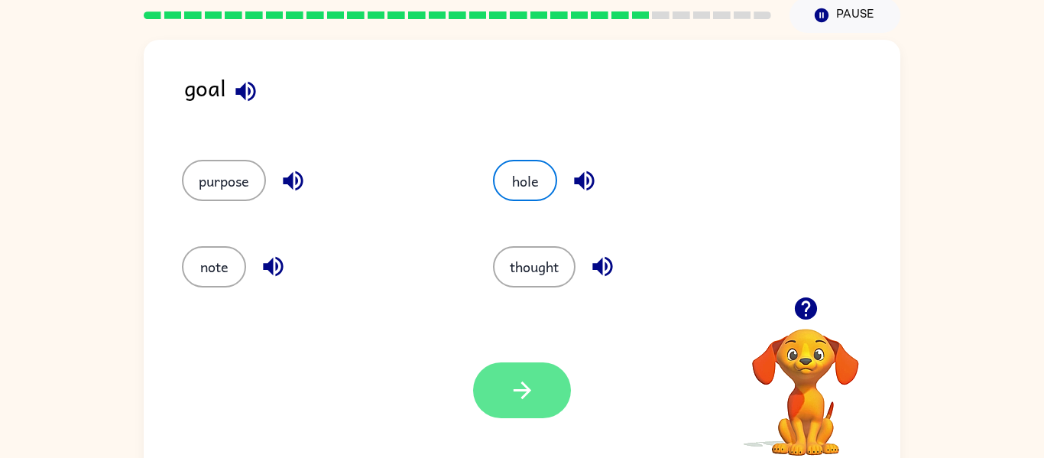
click at [545, 408] on button "button" at bounding box center [522, 390] width 98 height 56
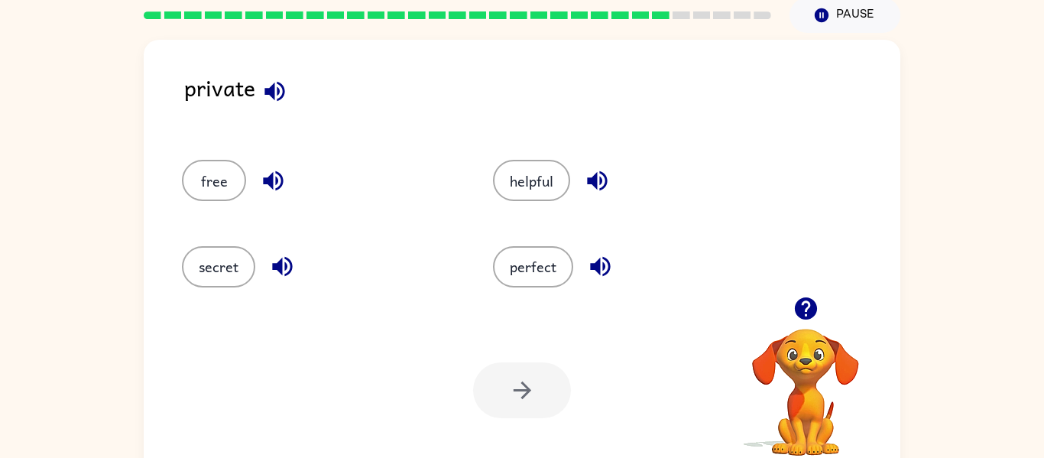
click at [272, 96] on icon "button" at bounding box center [275, 91] width 20 height 20
click at [548, 190] on button "helpful" at bounding box center [531, 180] width 77 height 41
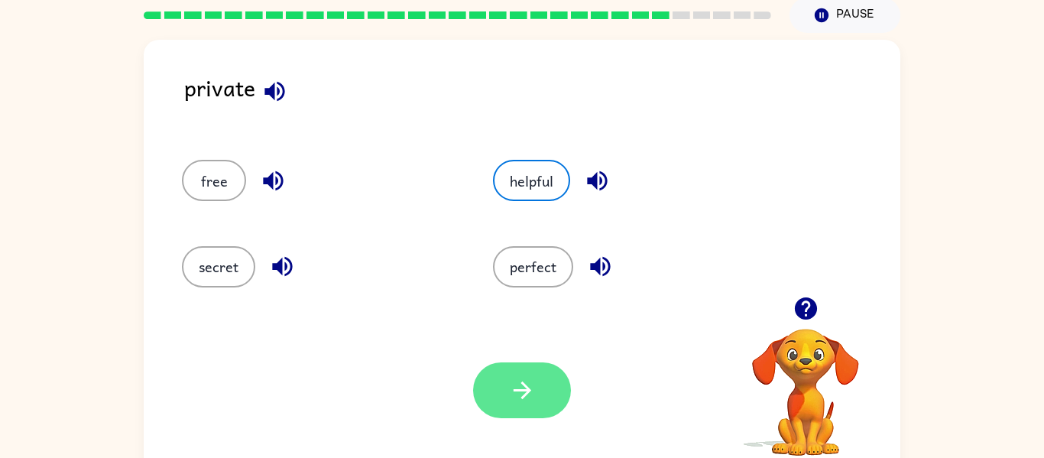
click at [538, 375] on button "button" at bounding box center [522, 390] width 98 height 56
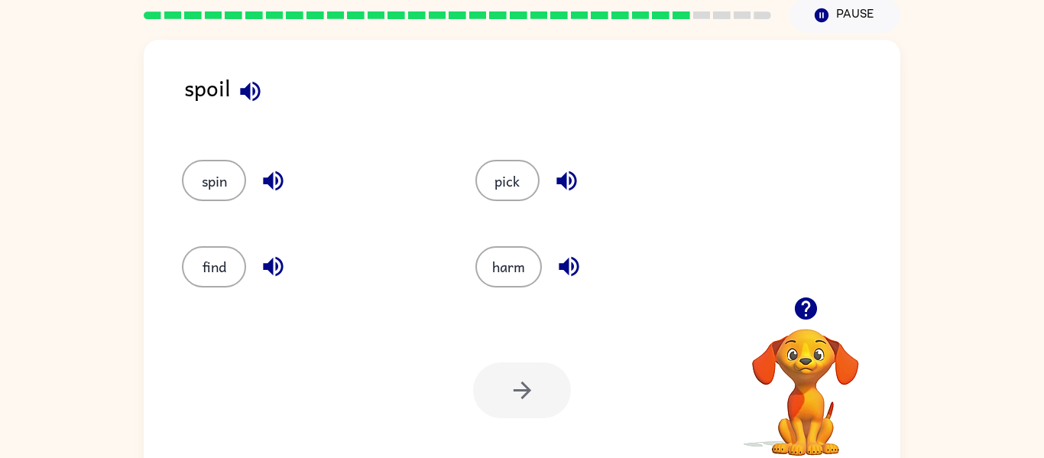
click at [242, 102] on icon "button" at bounding box center [250, 91] width 27 height 27
click at [490, 268] on button "harm" at bounding box center [509, 266] width 67 height 41
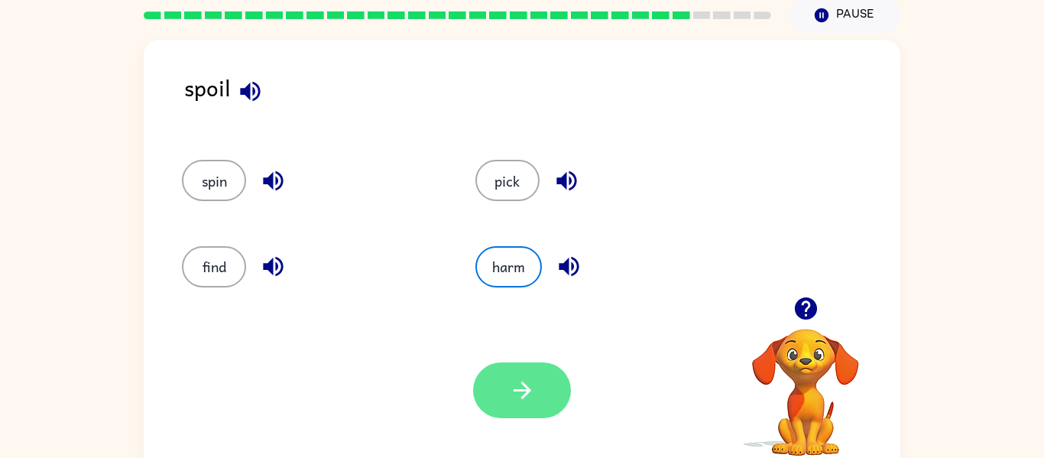
click at [497, 378] on button "button" at bounding box center [522, 390] width 98 height 56
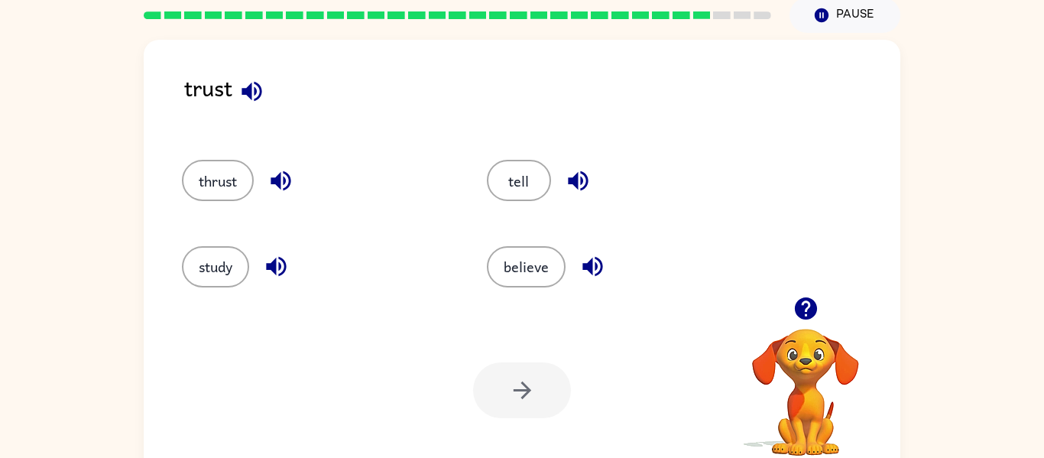
click at [254, 93] on icon "button" at bounding box center [252, 91] width 27 height 27
click at [242, 160] on div "thrust" at bounding box center [317, 180] width 270 height 41
click at [268, 181] on button "button" at bounding box center [280, 180] width 39 height 39
click at [528, 166] on button "tell" at bounding box center [519, 180] width 64 height 41
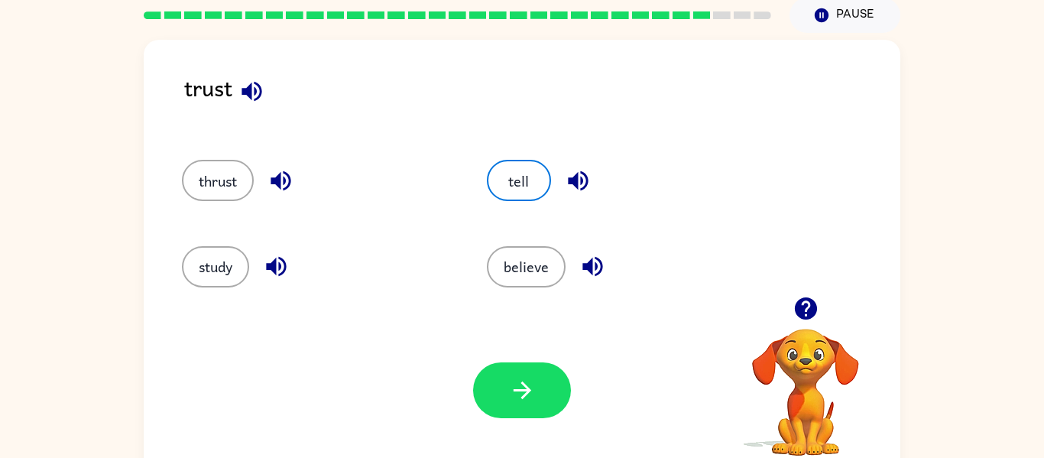
click at [573, 183] on icon "button" at bounding box center [578, 181] width 20 height 20
click at [552, 259] on button "believe" at bounding box center [526, 266] width 79 height 41
click at [580, 267] on icon "button" at bounding box center [593, 266] width 27 height 27
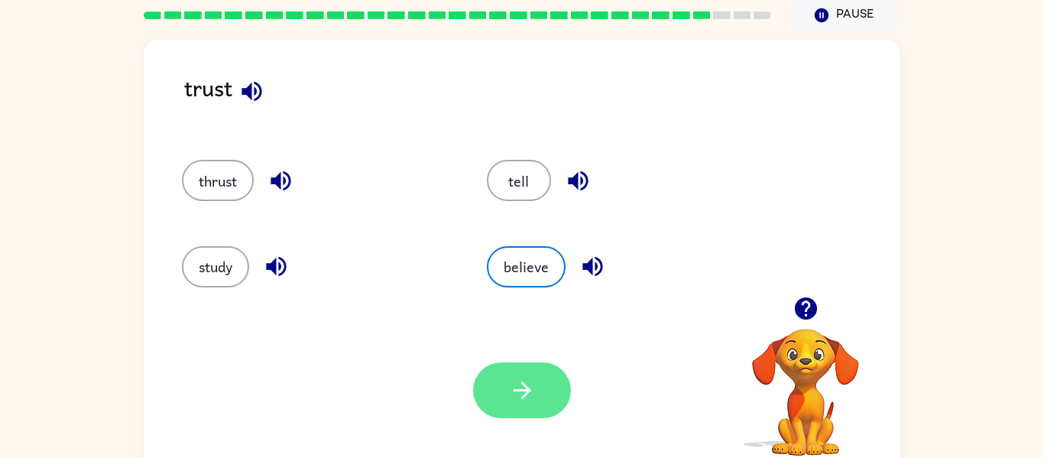
click at [526, 398] on icon "button" at bounding box center [522, 390] width 27 height 27
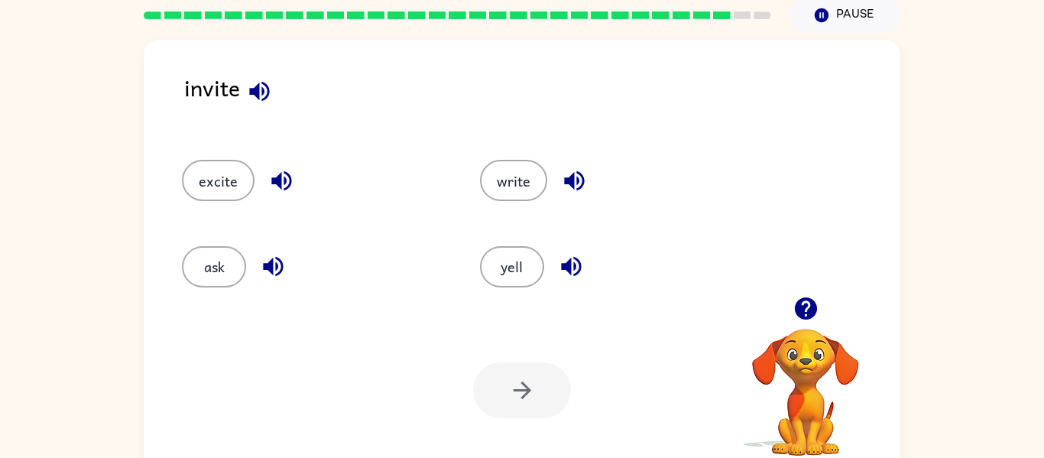
click at [254, 89] on icon "button" at bounding box center [259, 91] width 20 height 20
click at [264, 264] on icon "button" at bounding box center [273, 267] width 20 height 20
click at [575, 262] on icon "button" at bounding box center [571, 266] width 27 height 27
click at [191, 256] on button "ask" at bounding box center [214, 266] width 64 height 41
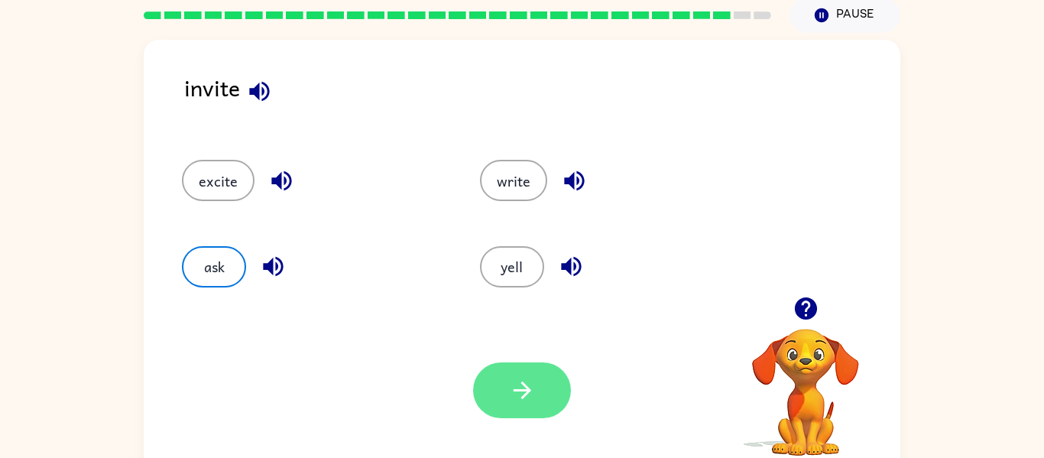
click at [531, 412] on button "button" at bounding box center [522, 390] width 98 height 56
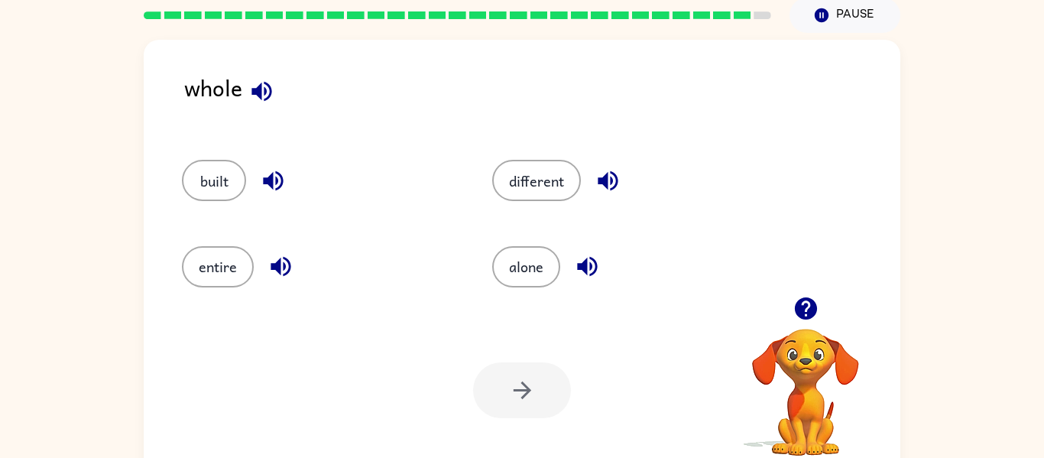
click at [268, 371] on div "Your browser must support playing .mp4 files to use Literably. Please try using…" at bounding box center [522, 390] width 757 height 172
click at [265, 88] on icon "button" at bounding box center [262, 91] width 20 height 20
click at [223, 165] on button "built" at bounding box center [214, 180] width 64 height 41
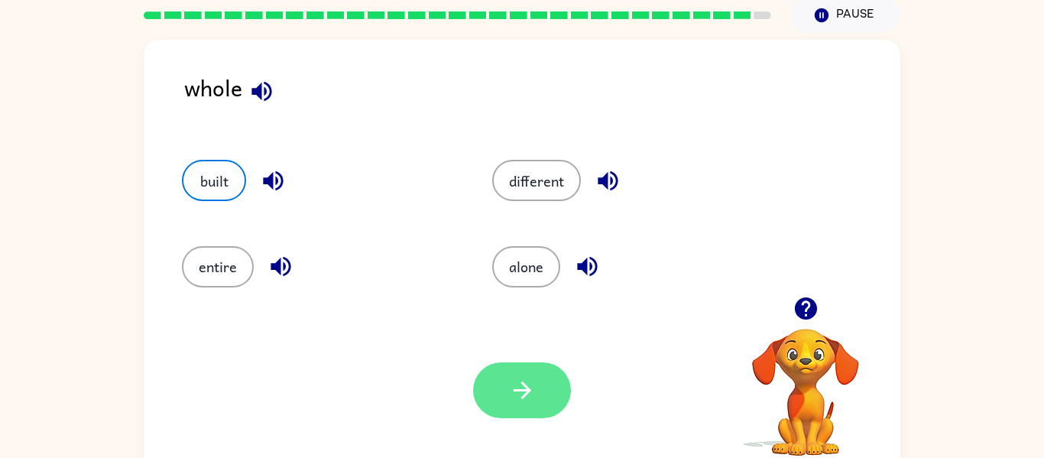
click at [541, 371] on button "button" at bounding box center [522, 390] width 98 height 56
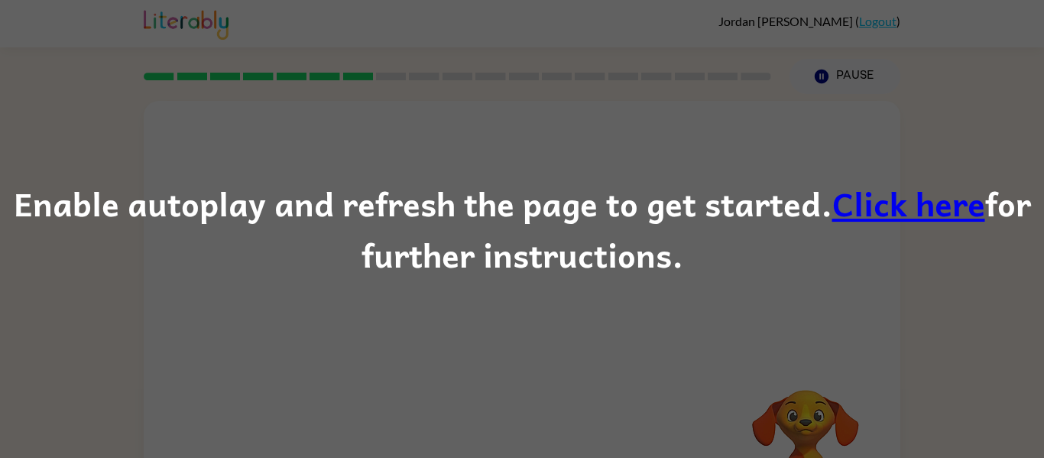
click at [583, 346] on div "Enable autoplay and refresh the page to get started. Click here for further ins…" at bounding box center [522, 229] width 1044 height 458
click at [583, 343] on div "Enable autoplay and refresh the page to get started. Click here for further ins…" at bounding box center [522, 229] width 1044 height 458
click at [865, 198] on link "Click here" at bounding box center [909, 202] width 153 height 51
click at [849, 200] on link "Click here" at bounding box center [909, 202] width 153 height 51
click at [375, 456] on div "Enable autoplay and refresh the page to get started. Click here for further ins…" at bounding box center [522, 229] width 1044 height 458
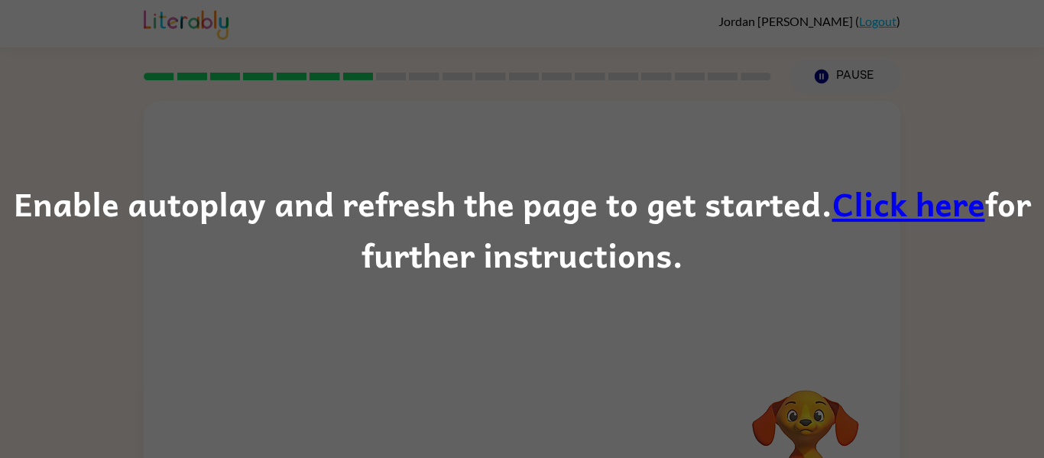
click at [483, 434] on div "Enable autoplay and refresh the page to get started. Click here for further ins…" at bounding box center [522, 229] width 1044 height 458
click at [833, 215] on link "Click here" at bounding box center [909, 202] width 153 height 51
click at [834, 212] on link "Click here" at bounding box center [909, 202] width 153 height 51
